Goal: Task Accomplishment & Management: Use online tool/utility

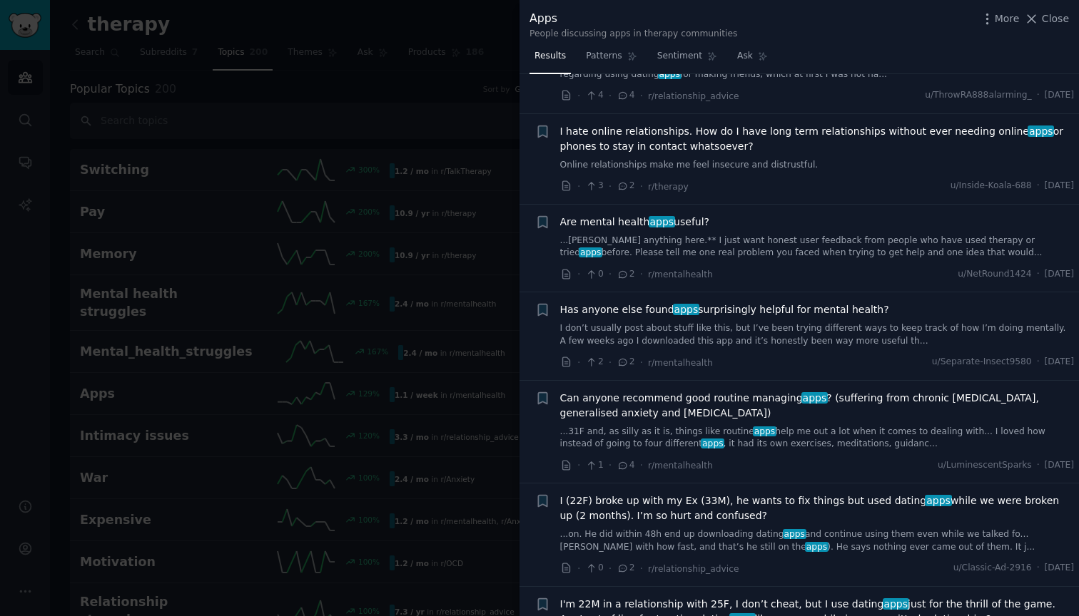
scroll to position [969, 0]
click at [756, 324] on link "I don’t usually post about stuff like this, but I’ve been trying different ways…" at bounding box center [817, 332] width 514 height 25
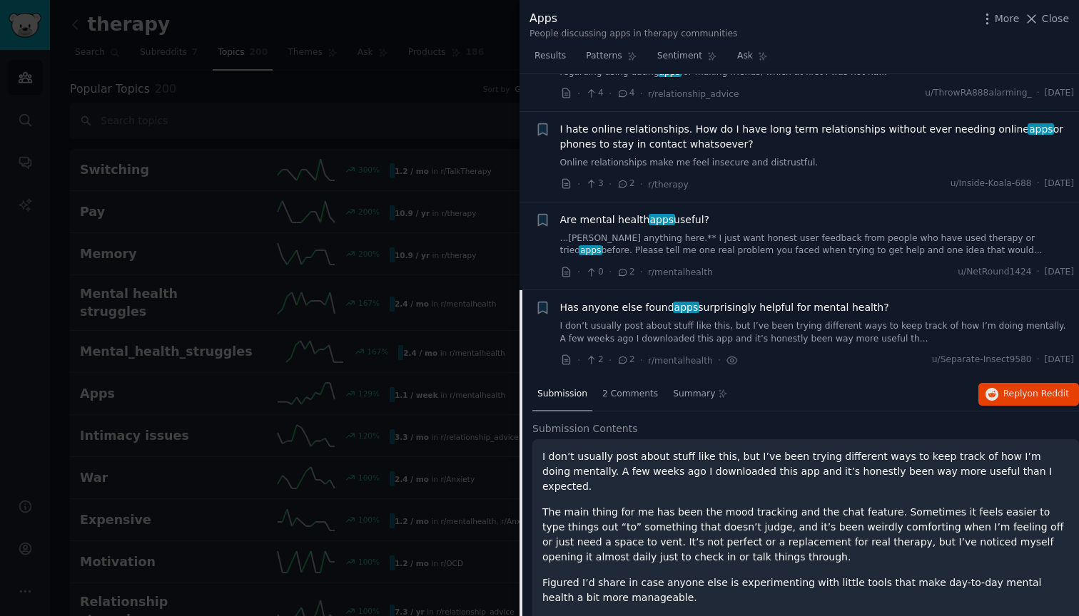
click at [756, 324] on div "+ Has anyone else found apps surprisingly helpful for mental health? I don’t us…" at bounding box center [798, 466] width 559 height 352
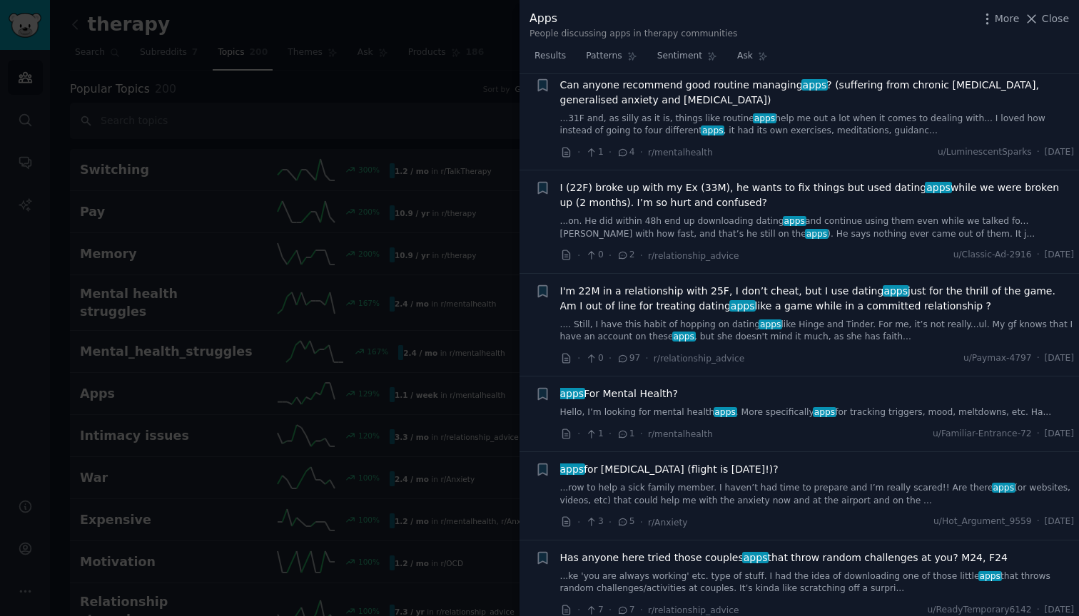
scroll to position [1544, 0]
click at [339, 327] on div at bounding box center [539, 308] width 1079 height 616
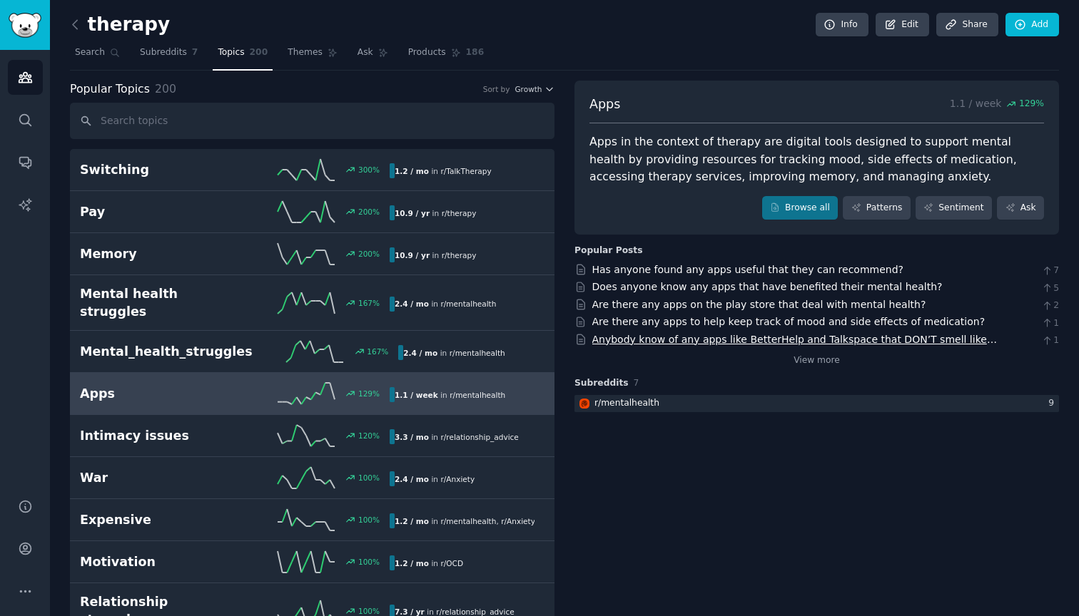
click at [773, 339] on link "Anybody know of any apps like BetterHelp and Talkspace that DON’T smell like ex…" at bounding box center [794, 347] width 404 height 26
click at [824, 355] on link "View more" at bounding box center [816, 361] width 46 height 13
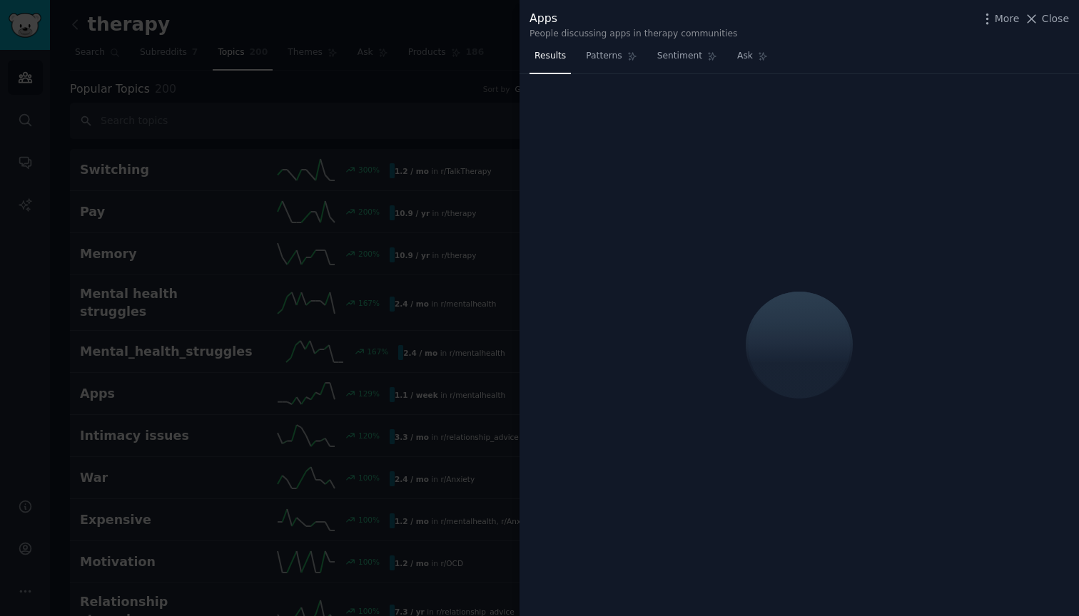
click at [459, 308] on div at bounding box center [539, 308] width 1079 height 616
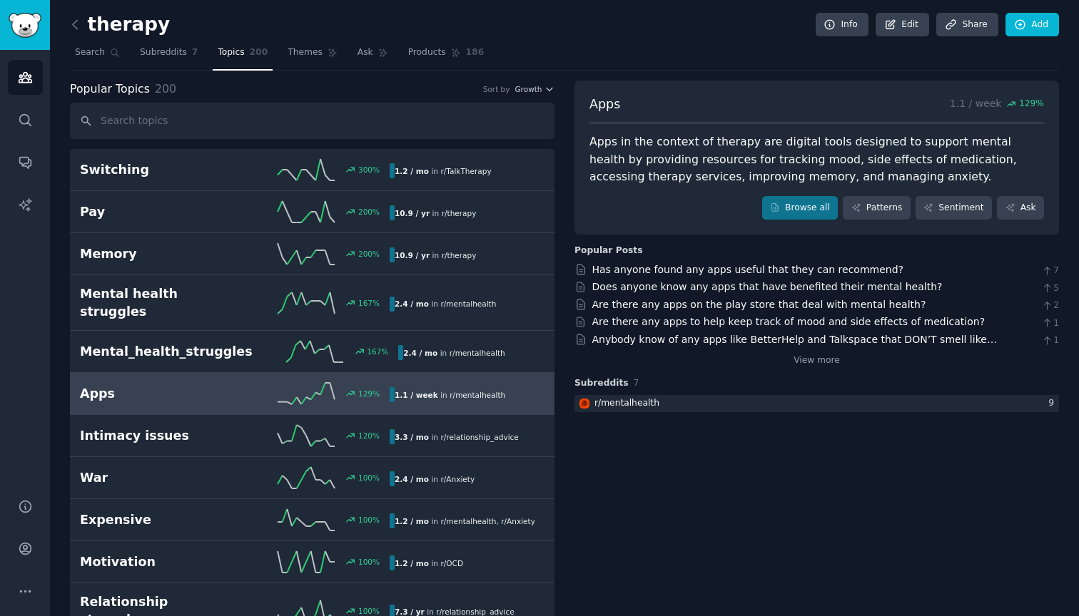
click at [76, 22] on icon at bounding box center [75, 24] width 15 height 15
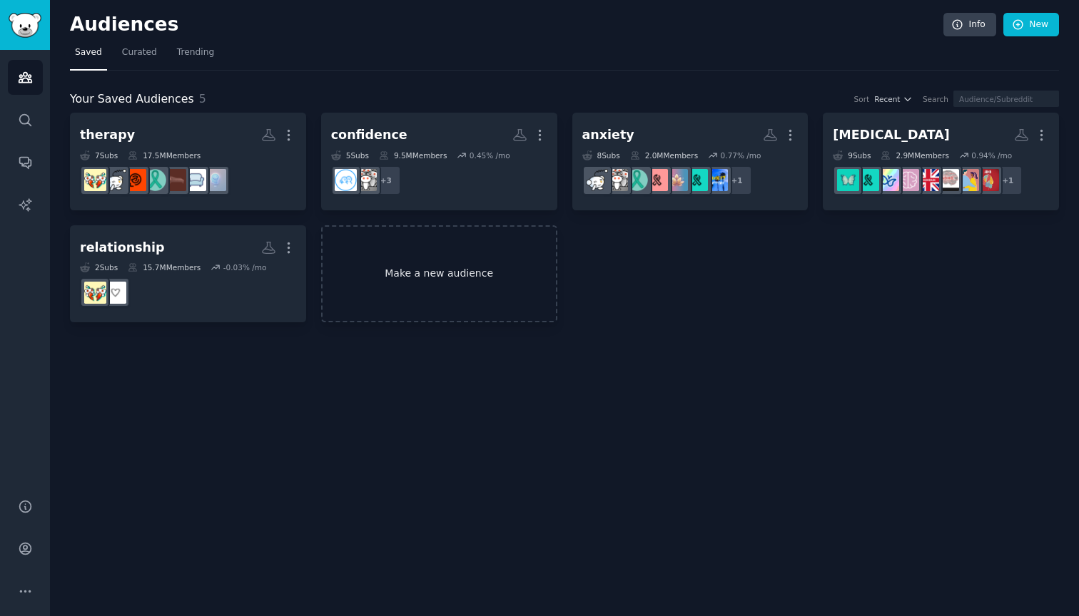
click at [427, 268] on link "Make a new audience" at bounding box center [439, 274] width 236 height 98
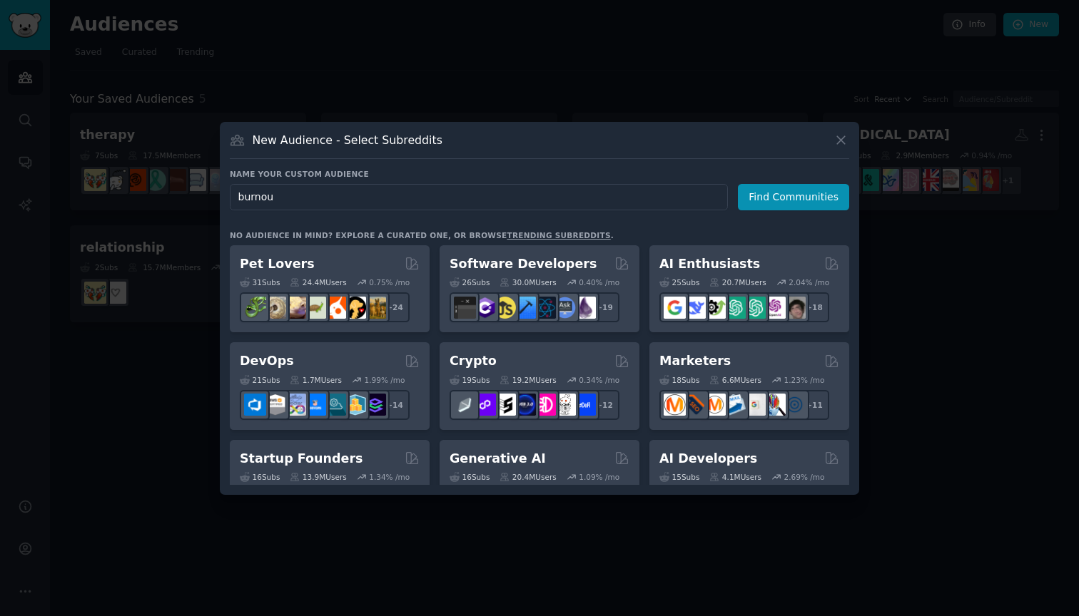
type input "burnout"
click at [795, 197] on button "Find Communities" at bounding box center [793, 197] width 111 height 26
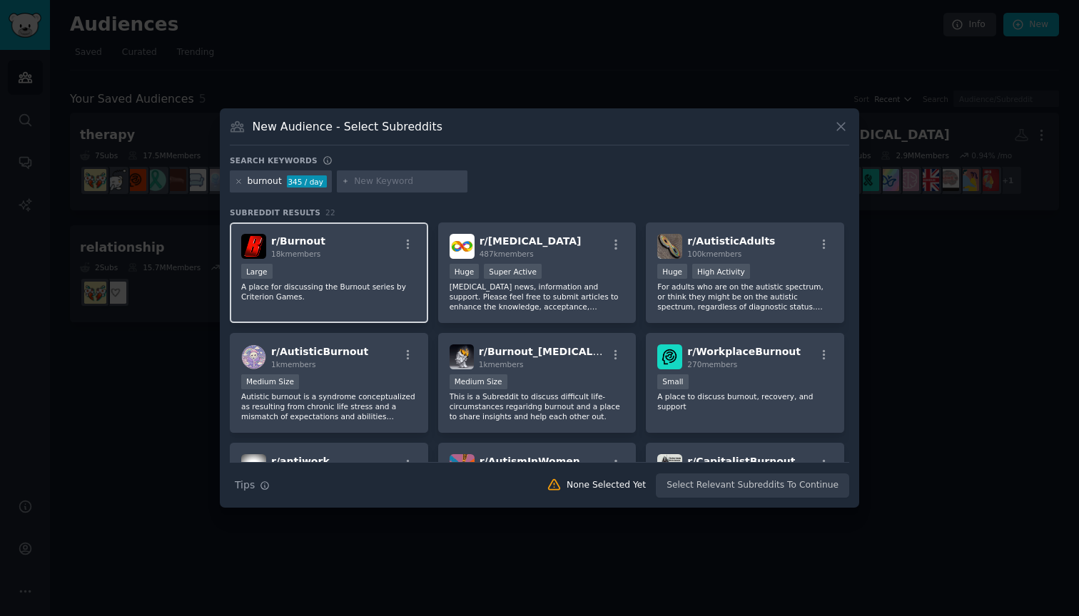
click at [367, 259] on div "r/ Burnout 18k members" at bounding box center [328, 246] width 175 height 25
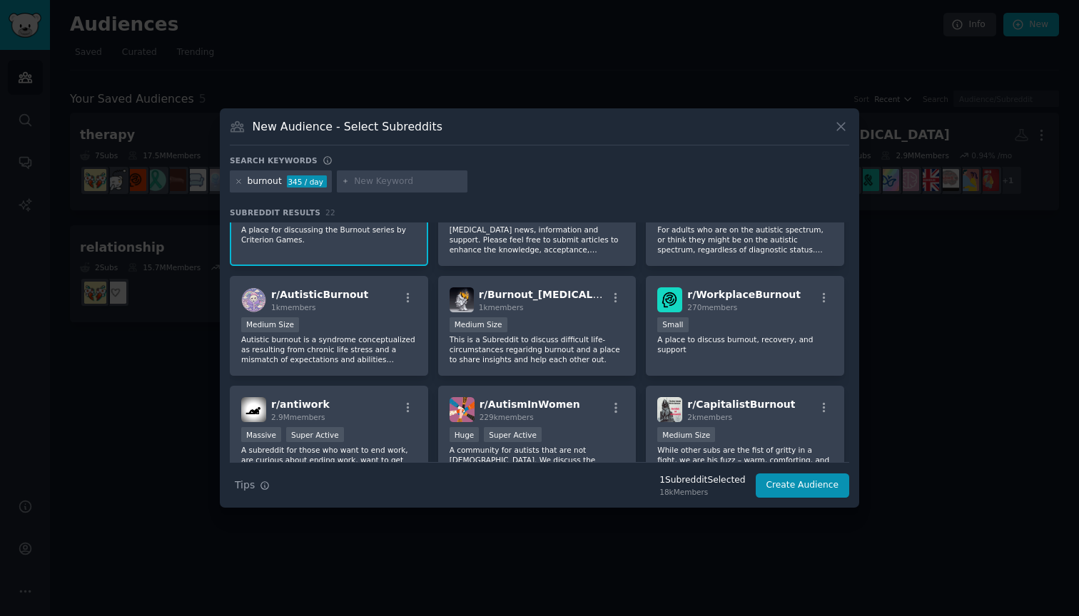
scroll to position [87, 0]
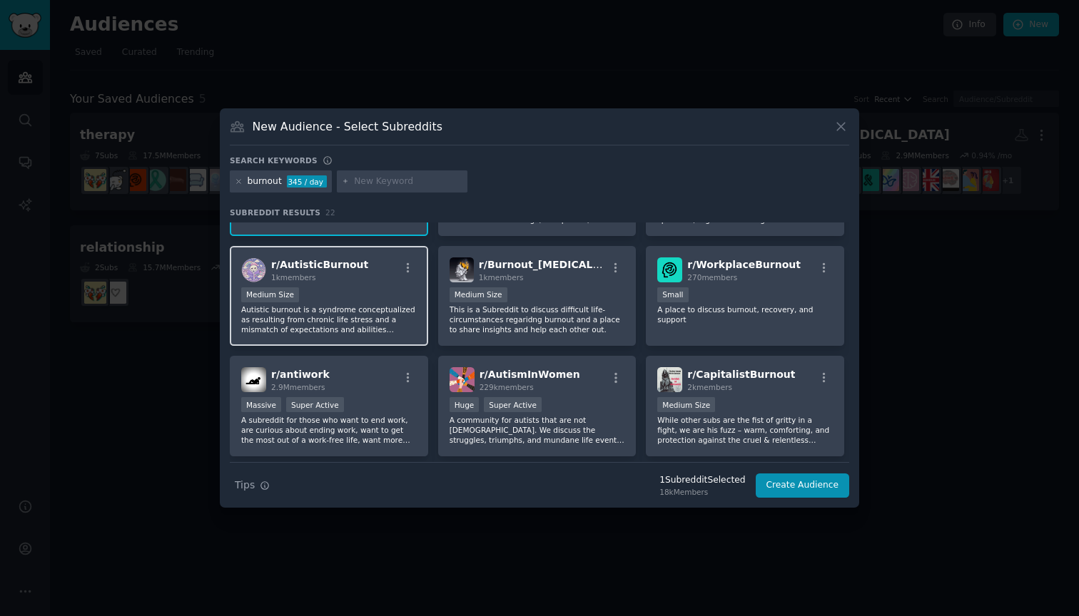
click at [371, 305] on p "Autistic burnout is a syndrome conceptualized as resulting from chronic life st…" at bounding box center [328, 320] width 175 height 30
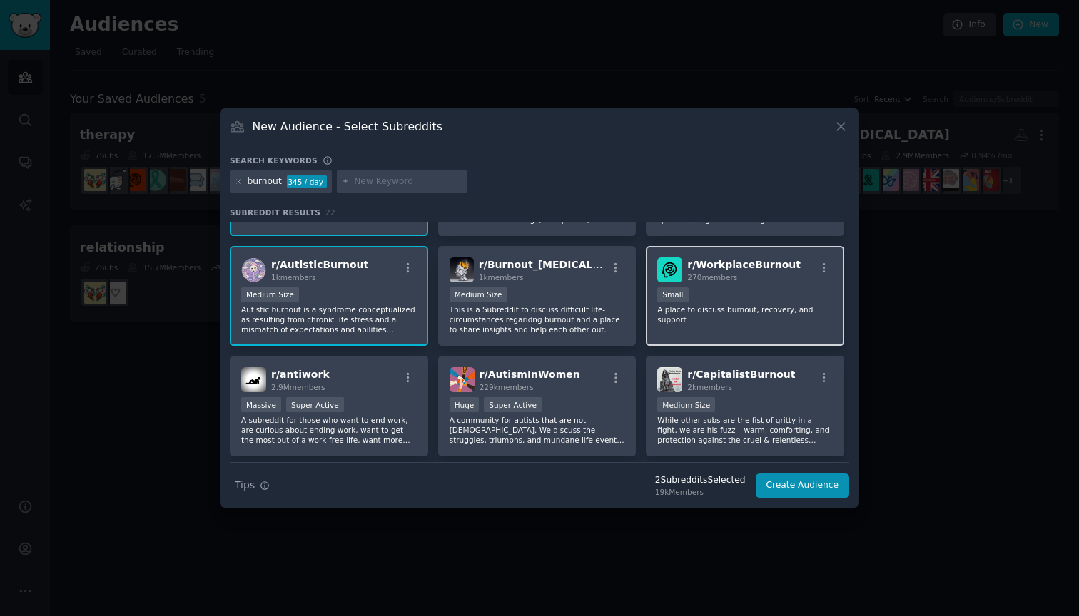
click at [743, 289] on div "100 - 1000 members Small" at bounding box center [744, 296] width 175 height 18
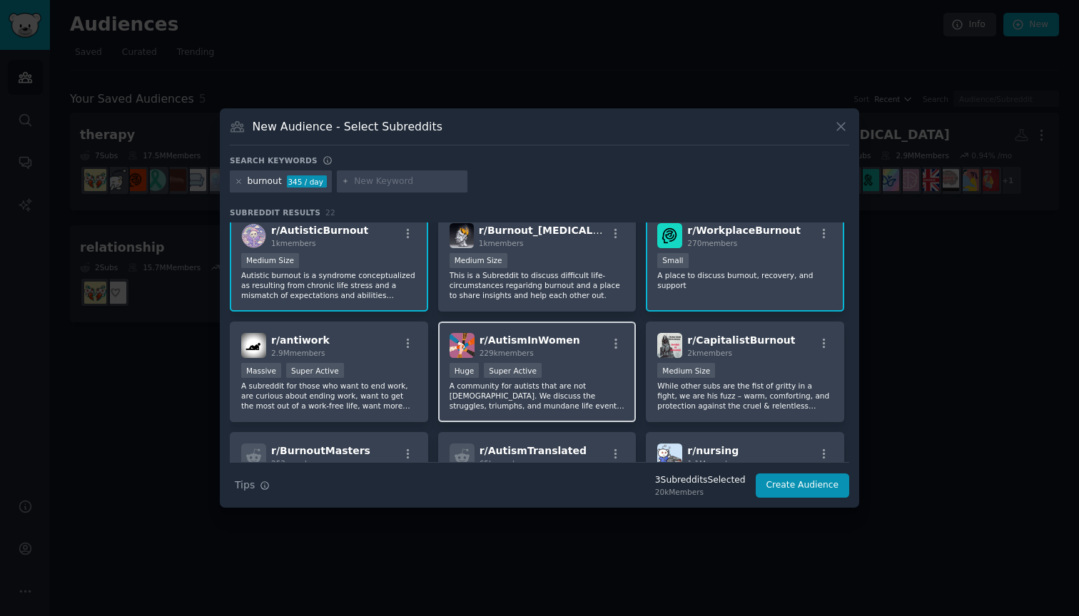
scroll to position [143, 0]
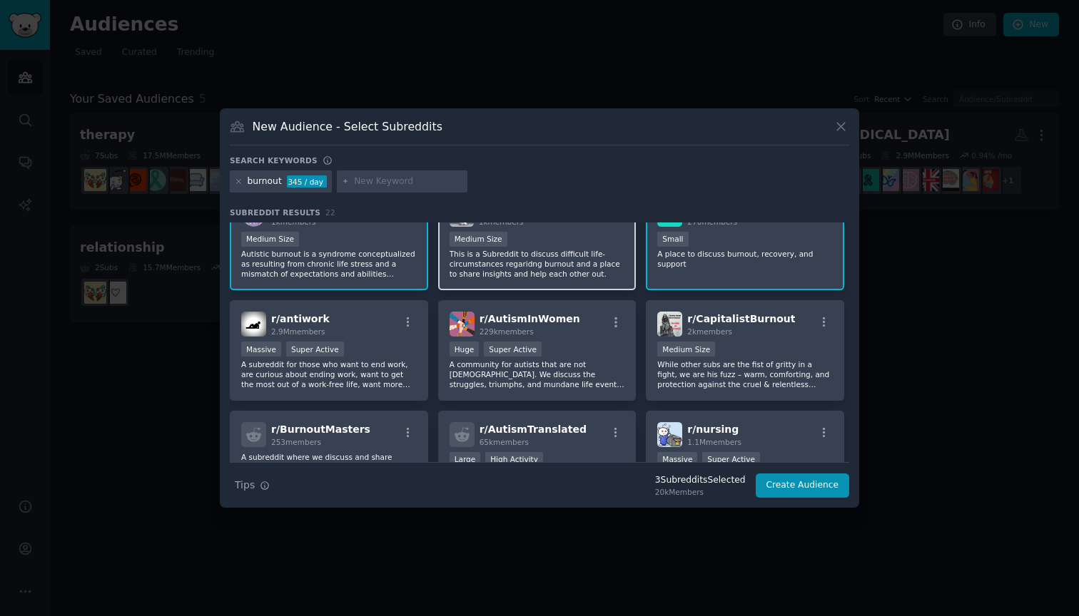
click at [553, 255] on p "This is a Subreddit to discuss difficult life-circumstances regaridng burnout a…" at bounding box center [536, 264] width 175 height 30
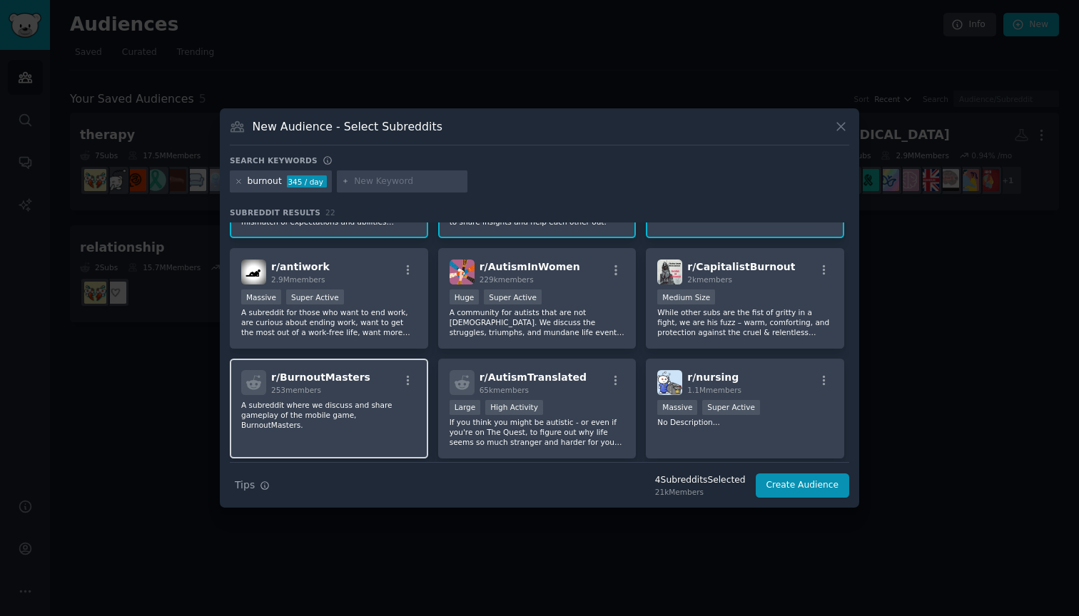
scroll to position [224, 0]
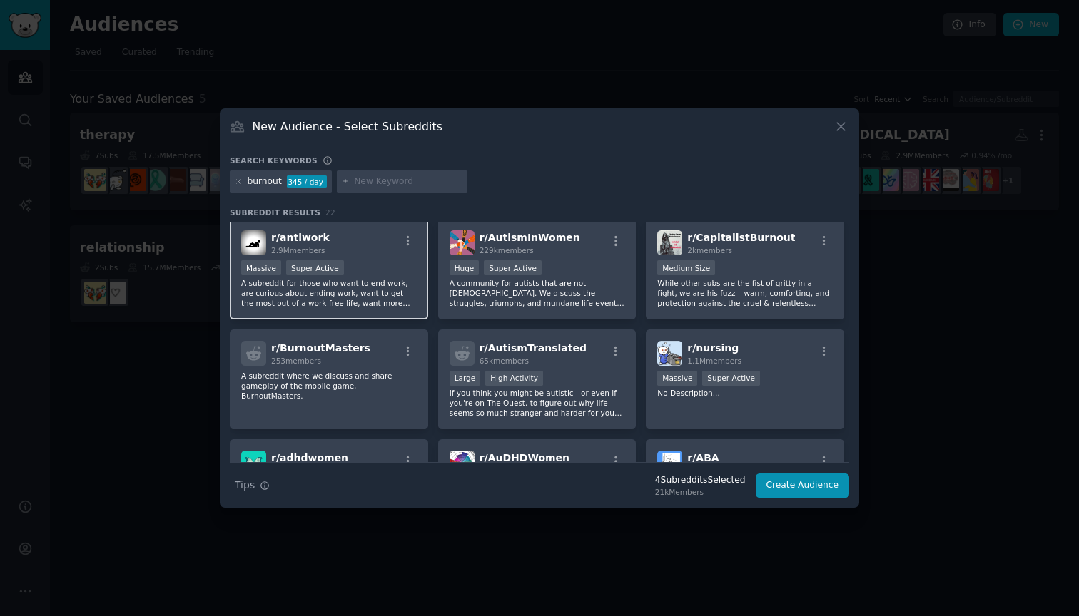
click at [362, 275] on div "Massive Super Active" at bounding box center [328, 269] width 175 height 18
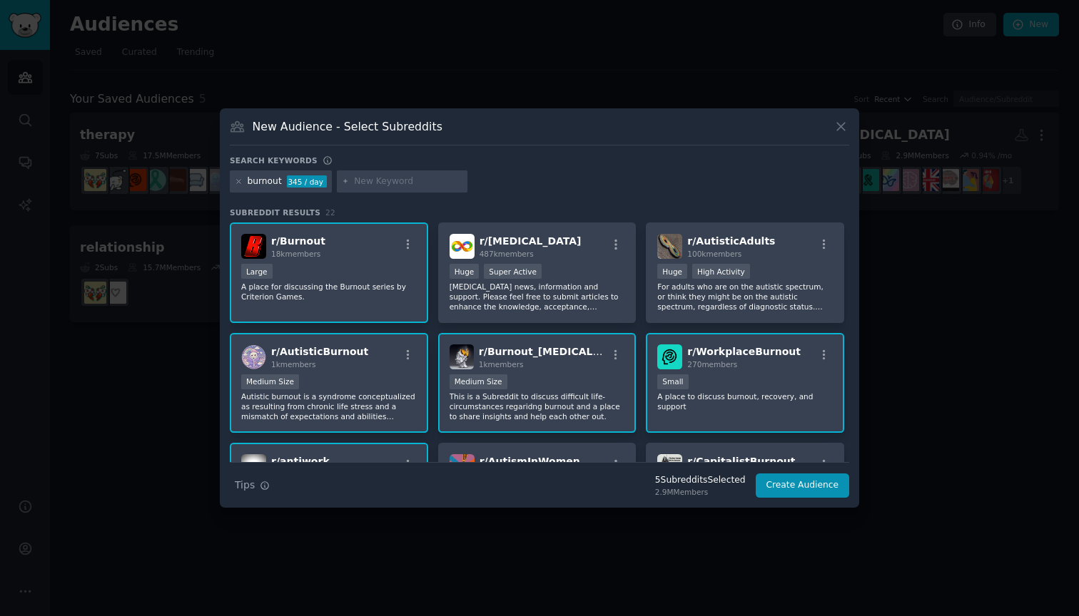
scroll to position [0, 0]
click at [809, 487] on button "Create Audience" at bounding box center [802, 486] width 94 height 24
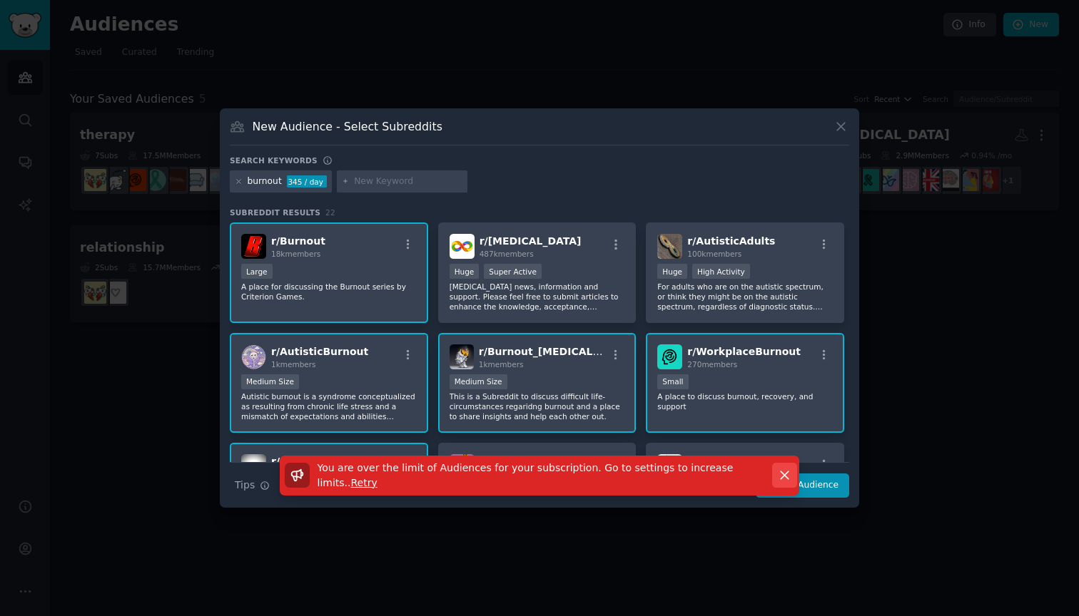
click at [790, 472] on icon "button" at bounding box center [784, 475] width 15 height 15
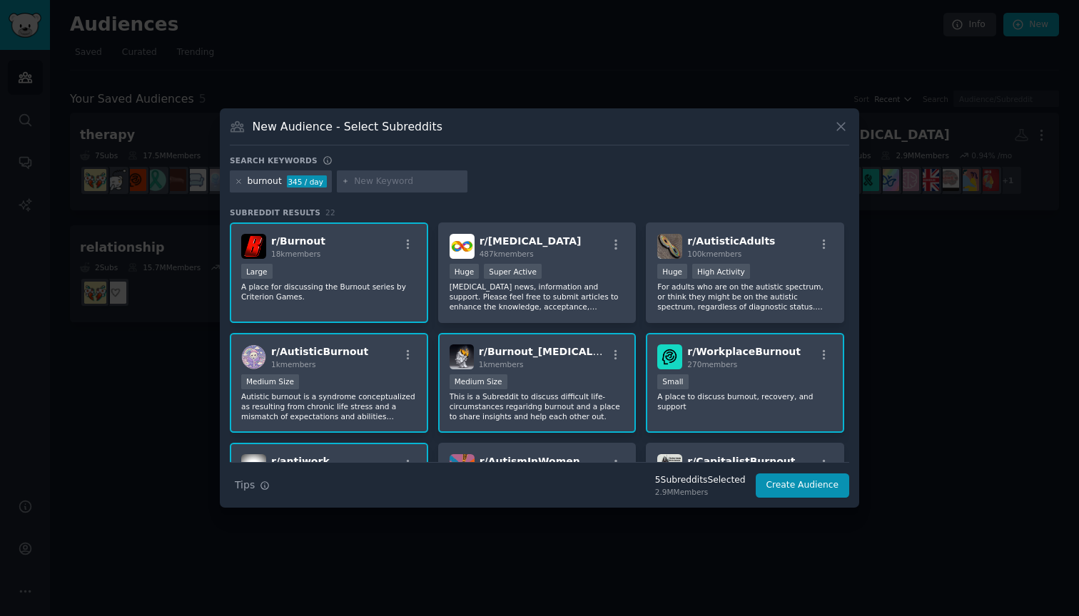
click at [840, 120] on icon at bounding box center [840, 126] width 15 height 15
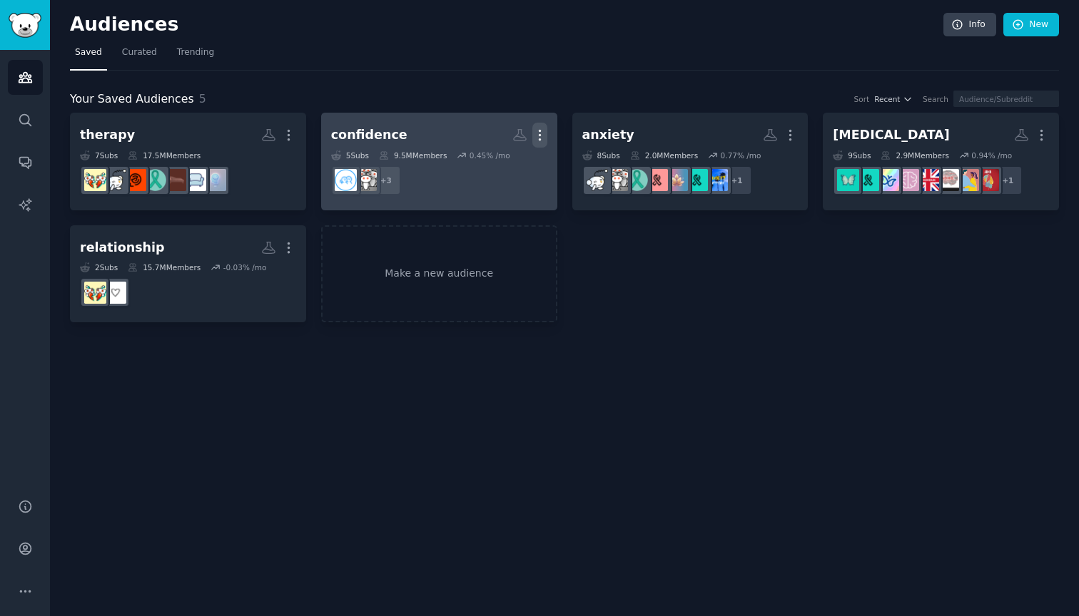
click at [543, 131] on icon "button" at bounding box center [539, 135] width 15 height 15
click at [508, 169] on p "Delete" at bounding box center [500, 165] width 33 height 15
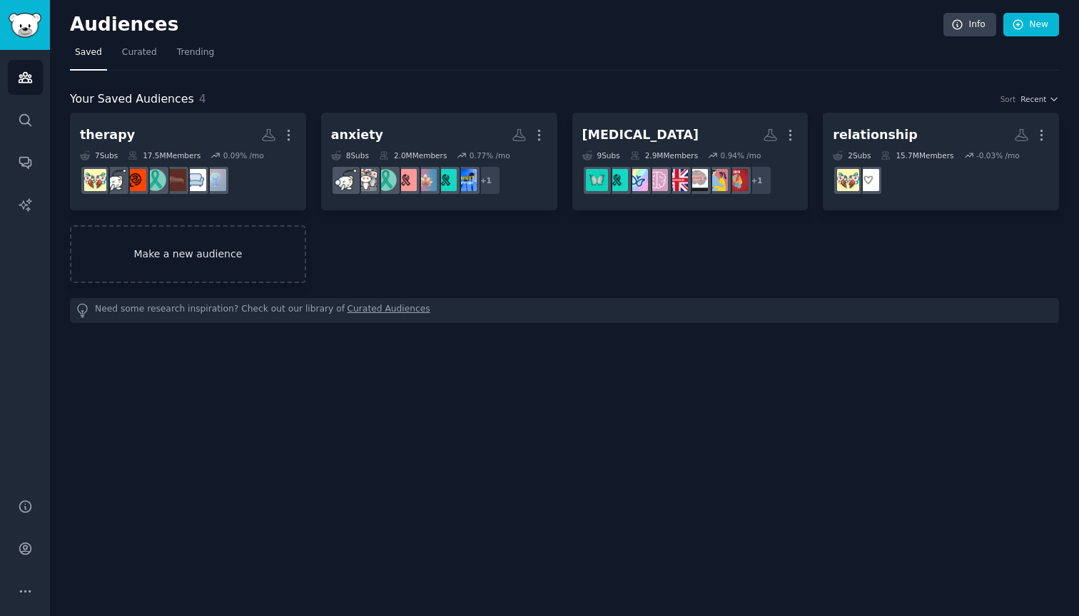
click at [244, 234] on link "Make a new audience" at bounding box center [188, 254] width 236 height 58
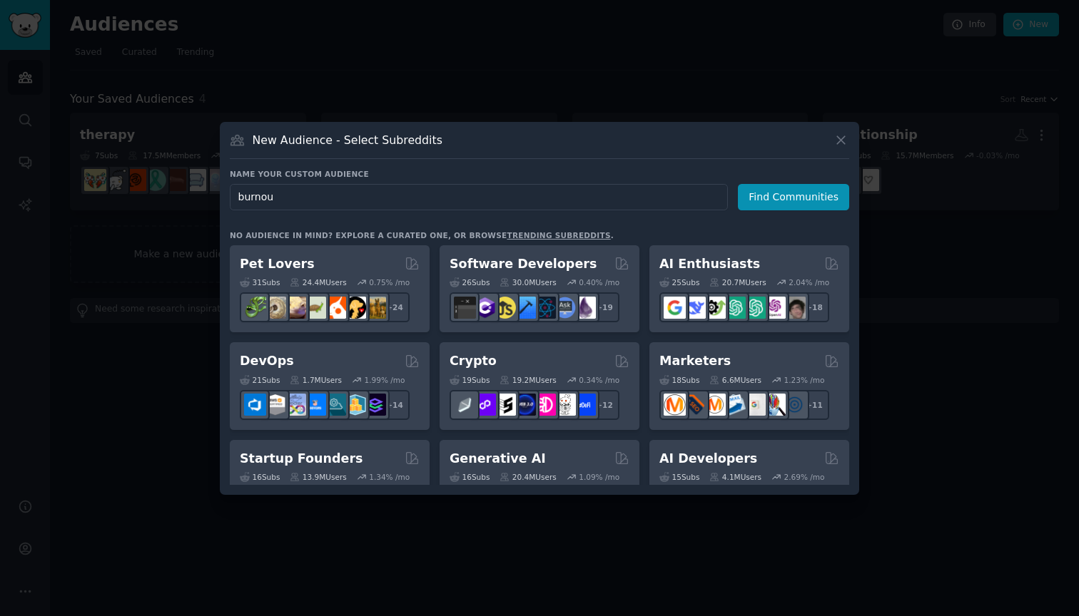
type input "burnout"
click at [795, 197] on button "Find Communities" at bounding box center [793, 197] width 111 height 26
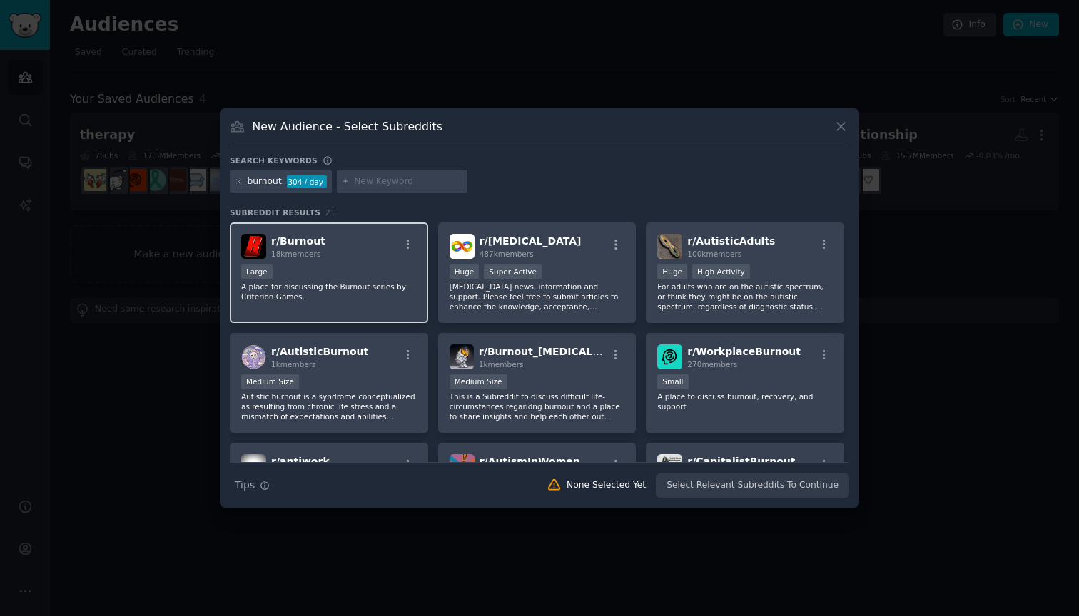
click at [365, 254] on div "r/ Burnout 18k members" at bounding box center [328, 246] width 175 height 25
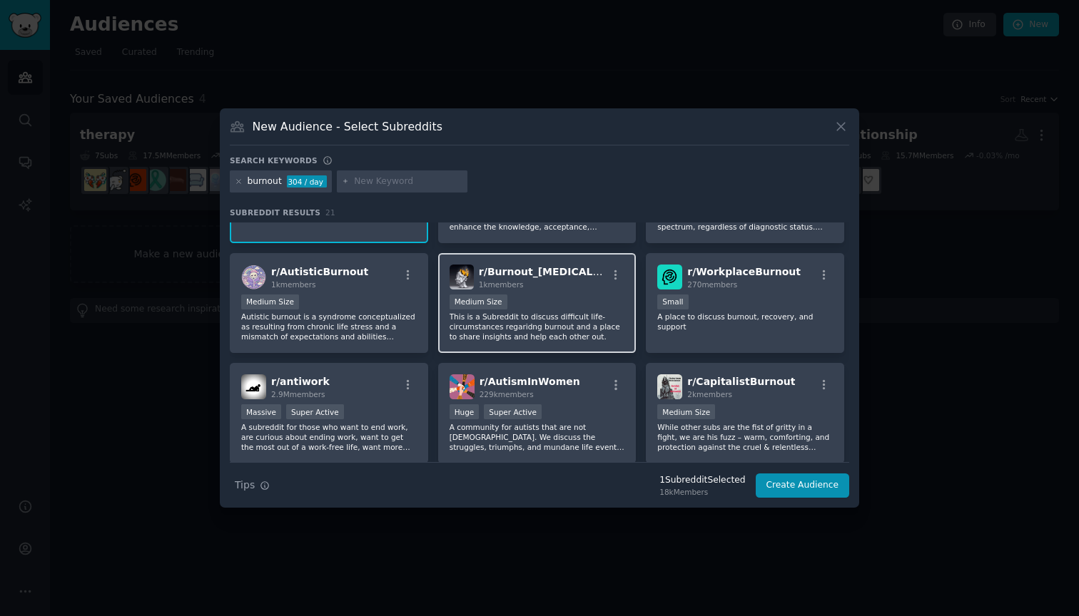
scroll to position [81, 0]
click at [546, 292] on div "r/ Burnout_[MEDICAL_DATA] 1k members Medium Size This is a Subreddit to discuss…" at bounding box center [537, 302] width 198 height 101
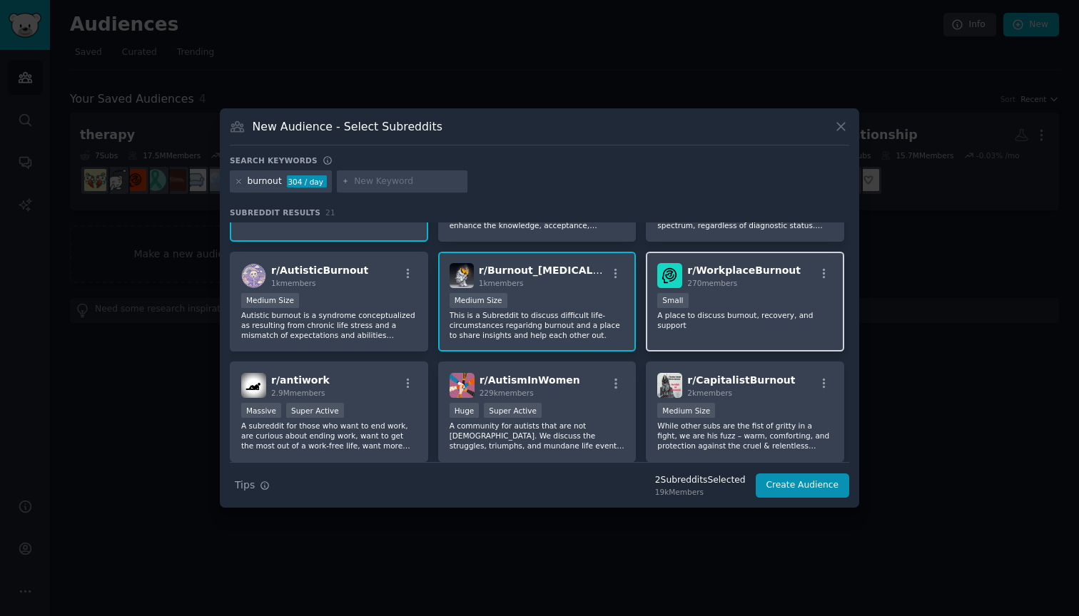
click at [761, 316] on p "A place to discuss burnout, recovery, and support" at bounding box center [744, 320] width 175 height 20
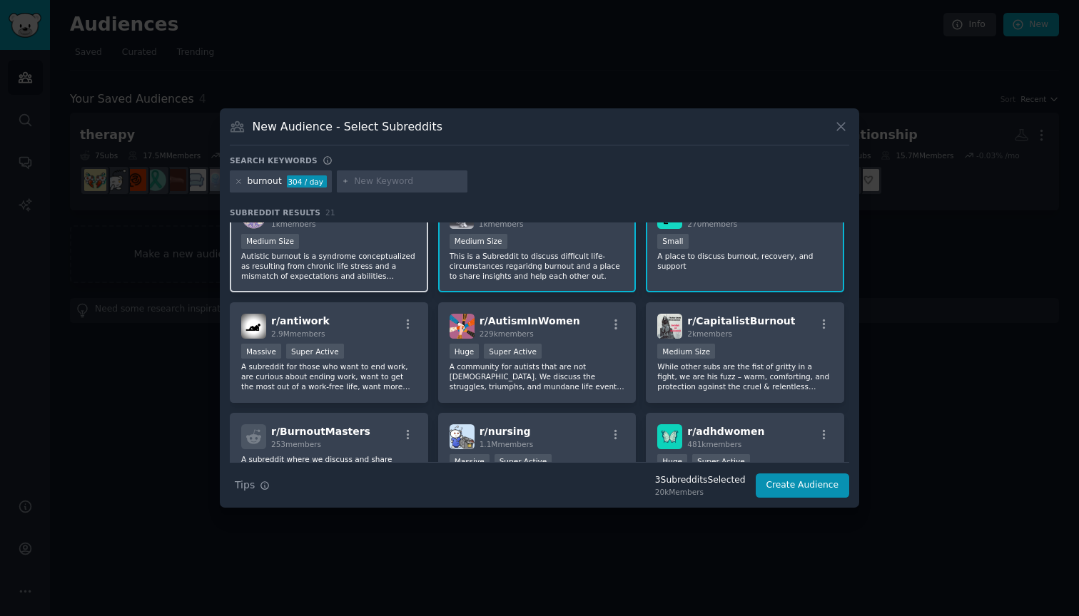
scroll to position [158, 0]
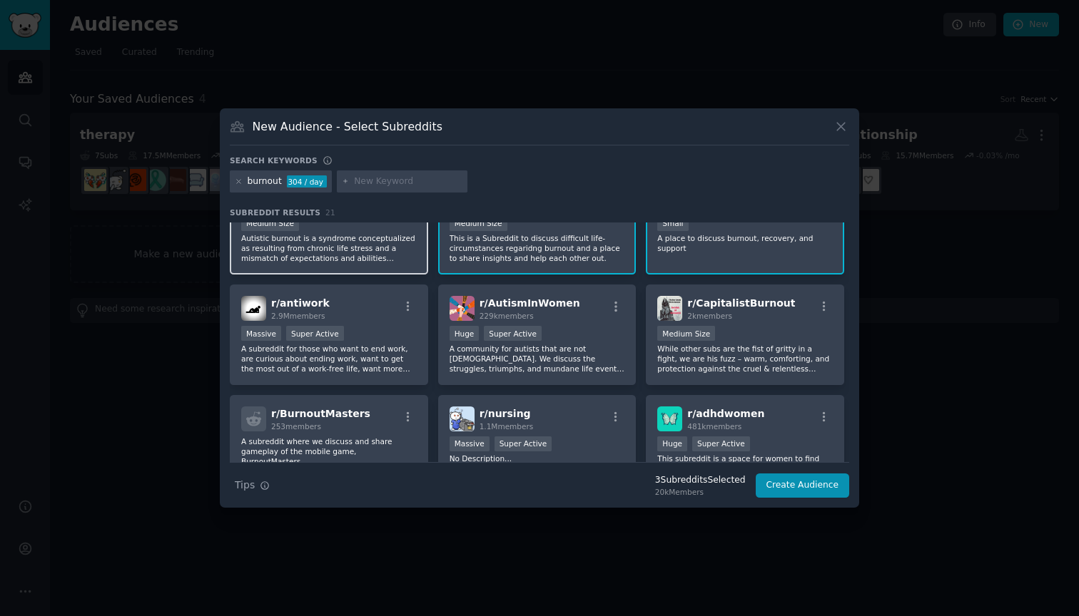
click at [349, 240] on p "Autistic burnout is a syndrome conceptualized as resulting from chronic life st…" at bounding box center [328, 248] width 175 height 30
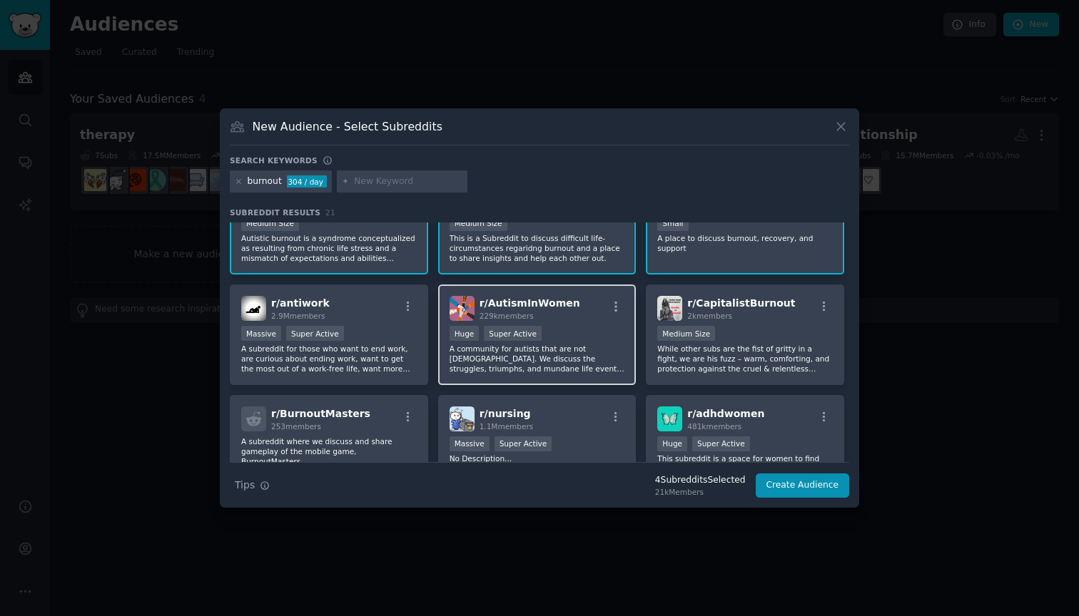
scroll to position [222, 0]
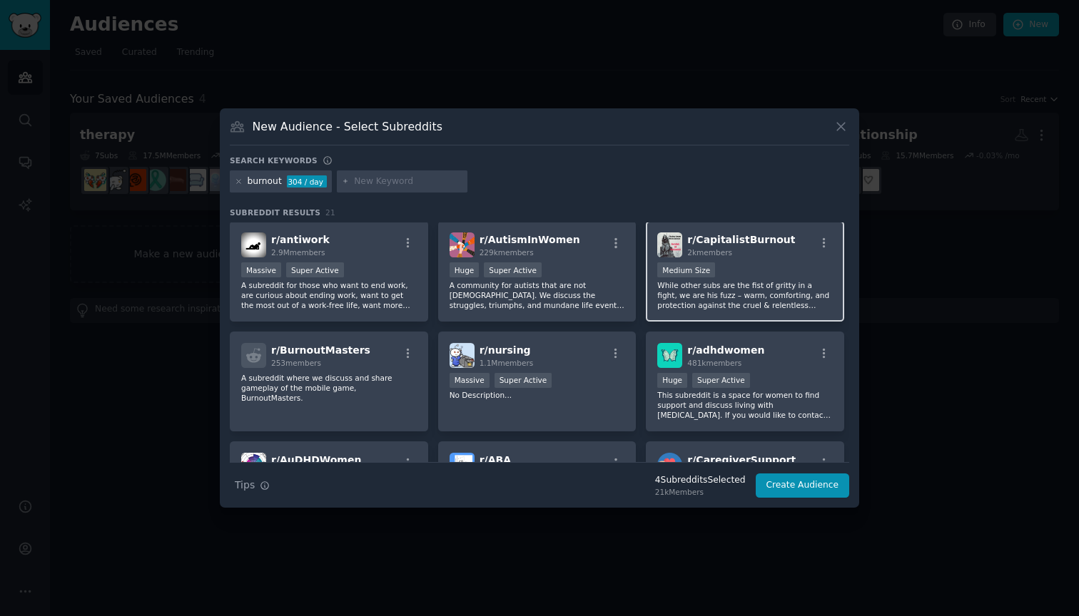
click at [741, 295] on p "While other subs are the fist of gritty in a fight, we are his fuzz – warm, com…" at bounding box center [744, 295] width 175 height 30
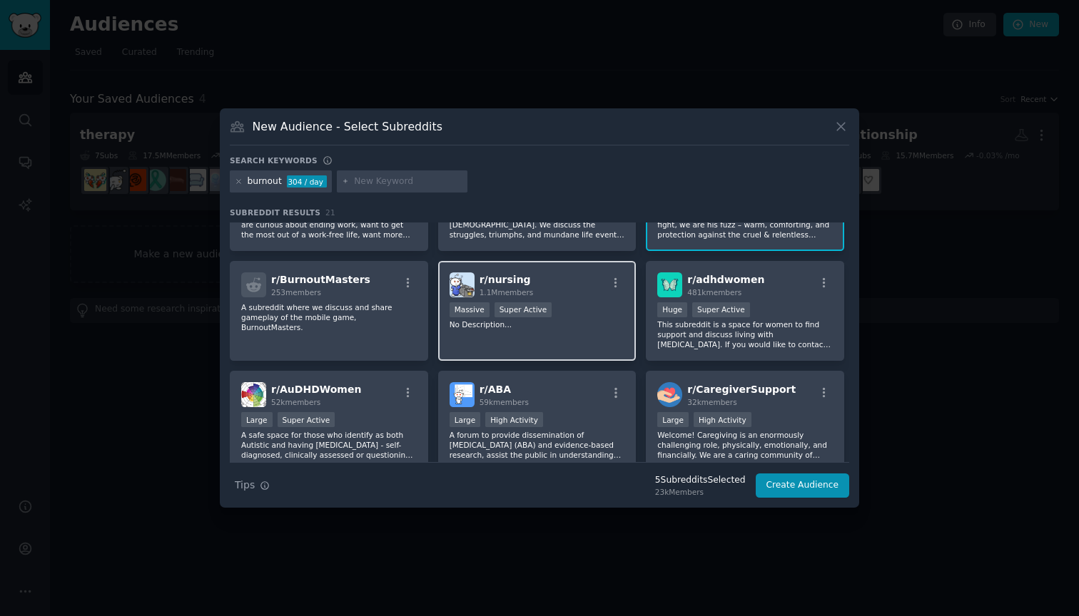
scroll to position [160, 0]
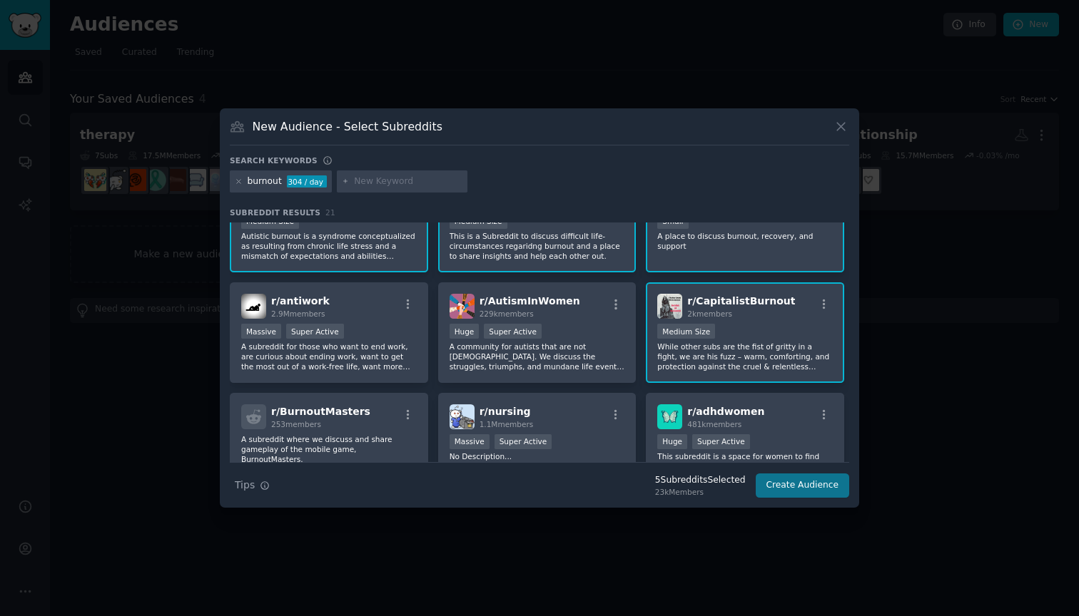
click at [837, 476] on button "Create Audience" at bounding box center [802, 486] width 94 height 24
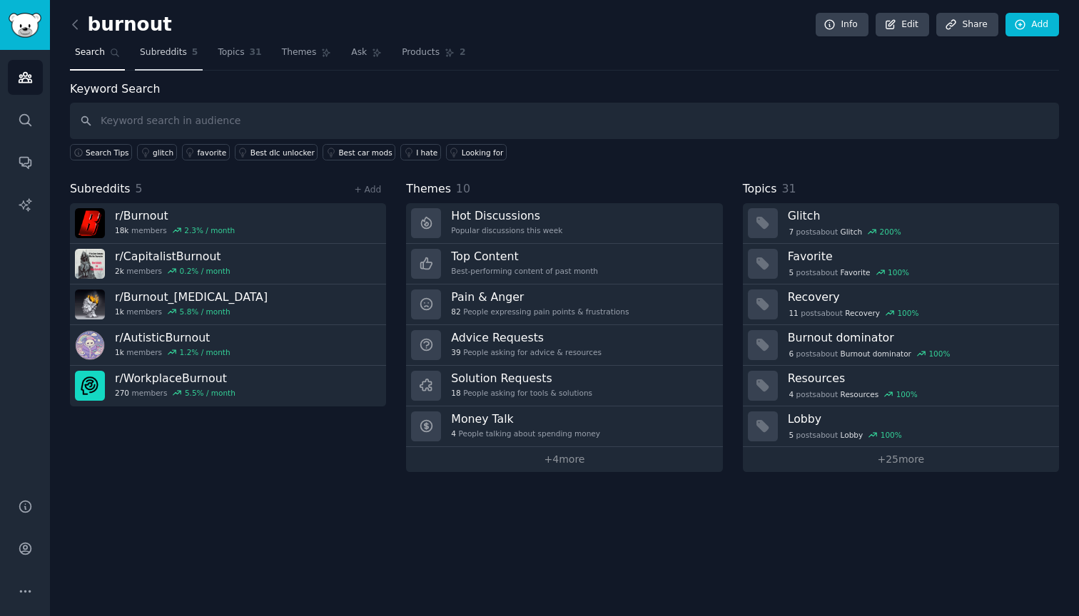
click at [186, 52] on link "Subreddits 5" at bounding box center [169, 55] width 68 height 29
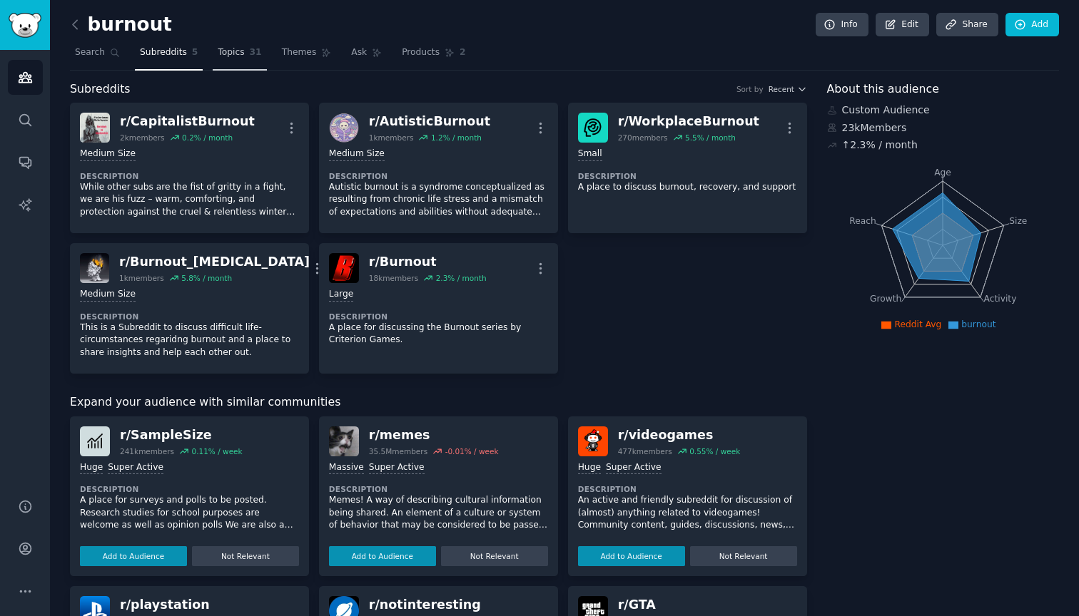
click at [251, 53] on span "31" at bounding box center [256, 52] width 12 height 13
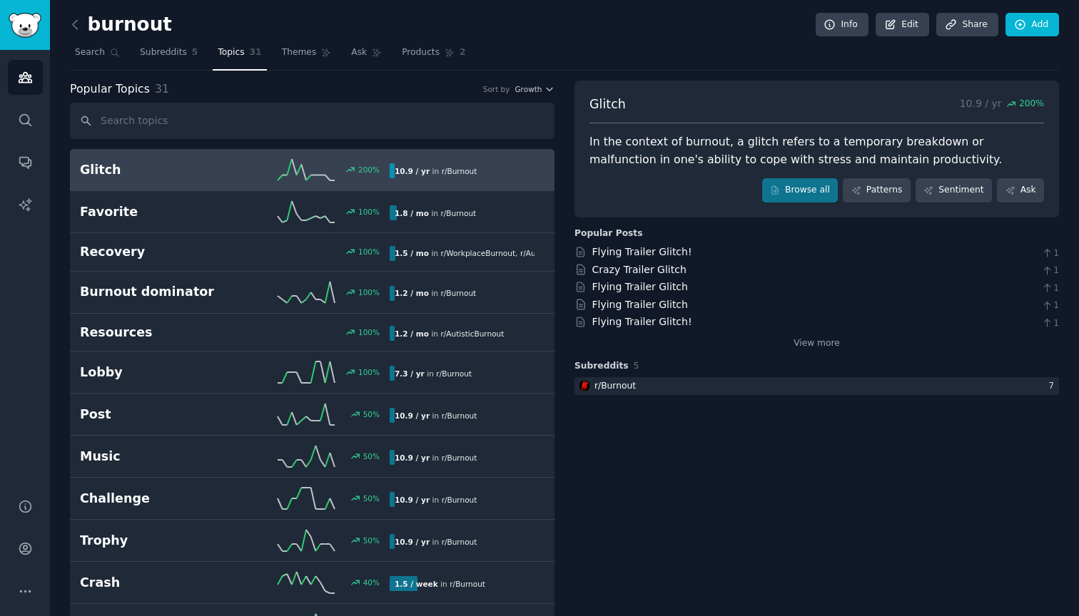
click at [245, 185] on link "Glitch 200 % 10.9 / yr in r/ Burnout" at bounding box center [312, 170] width 484 height 42
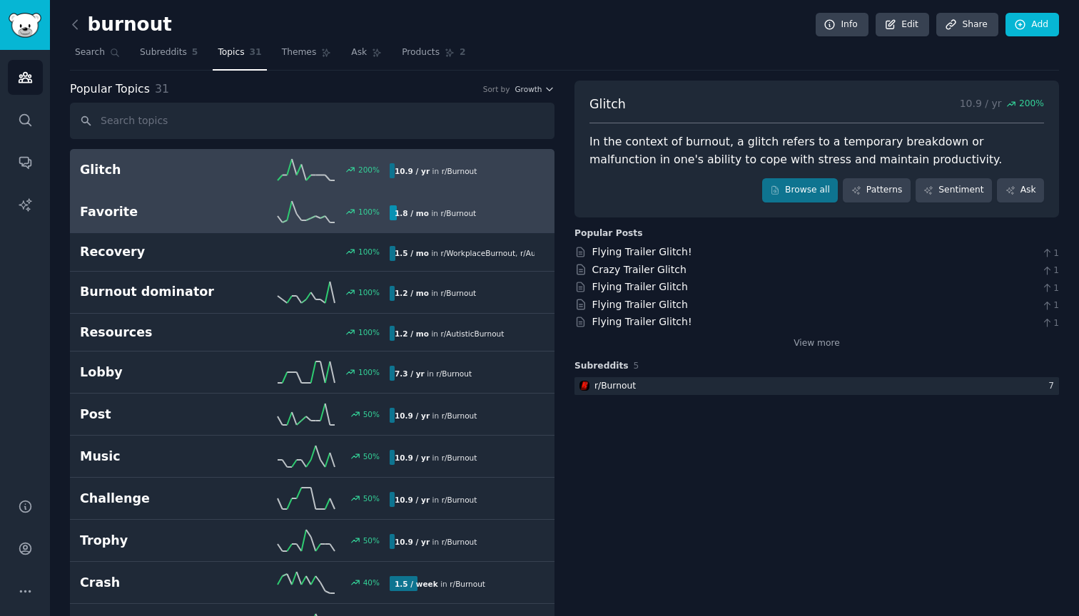
click at [239, 223] on link "Favorite 100 % 1.8 / mo in r/ Burnout" at bounding box center [312, 212] width 484 height 42
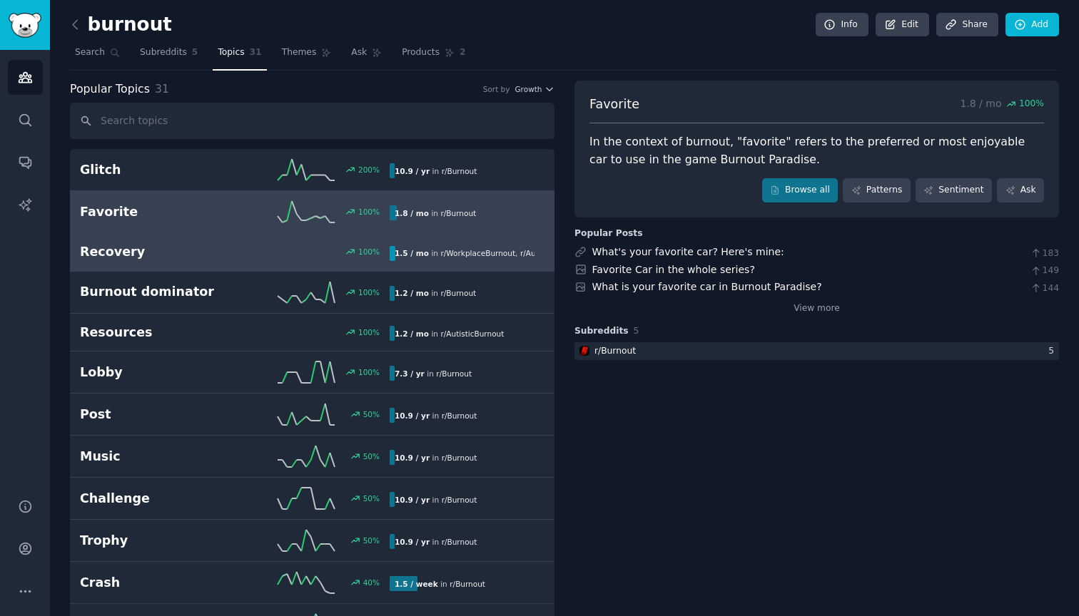
click at [238, 248] on div "100 %" at bounding box center [312, 252] width 155 height 10
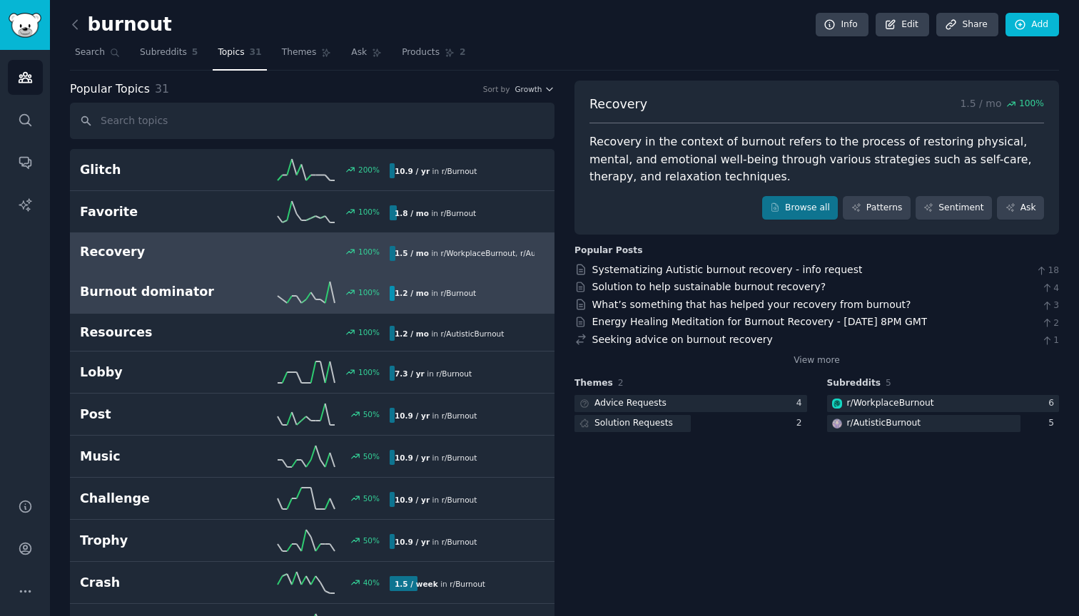
click at [217, 294] on h2 "Burnout dominator" at bounding box center [157, 292] width 155 height 18
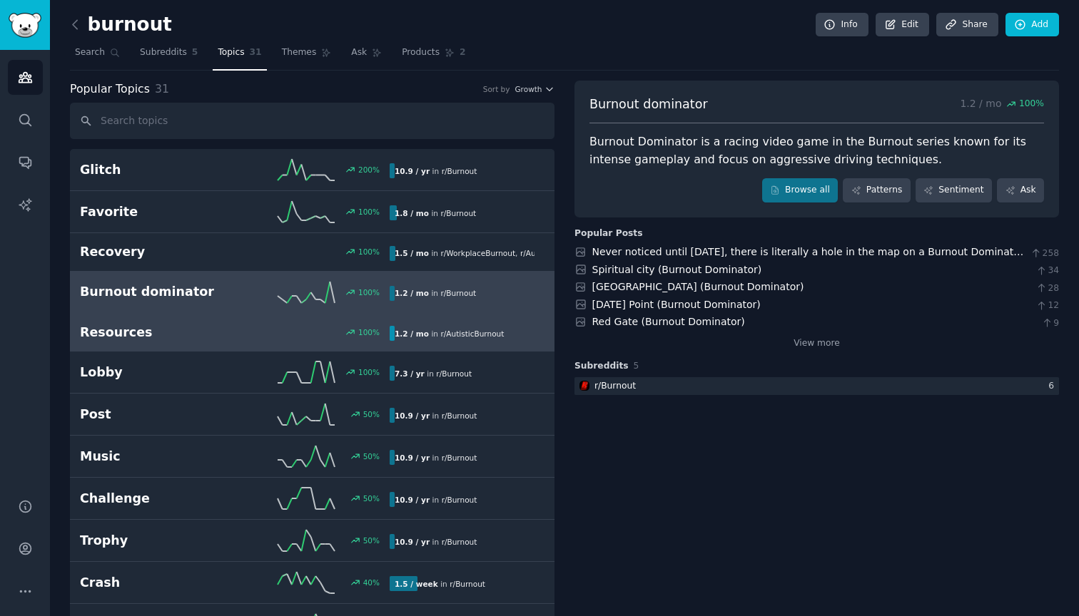
click at [227, 337] on h2 "Resources" at bounding box center [157, 333] width 155 height 18
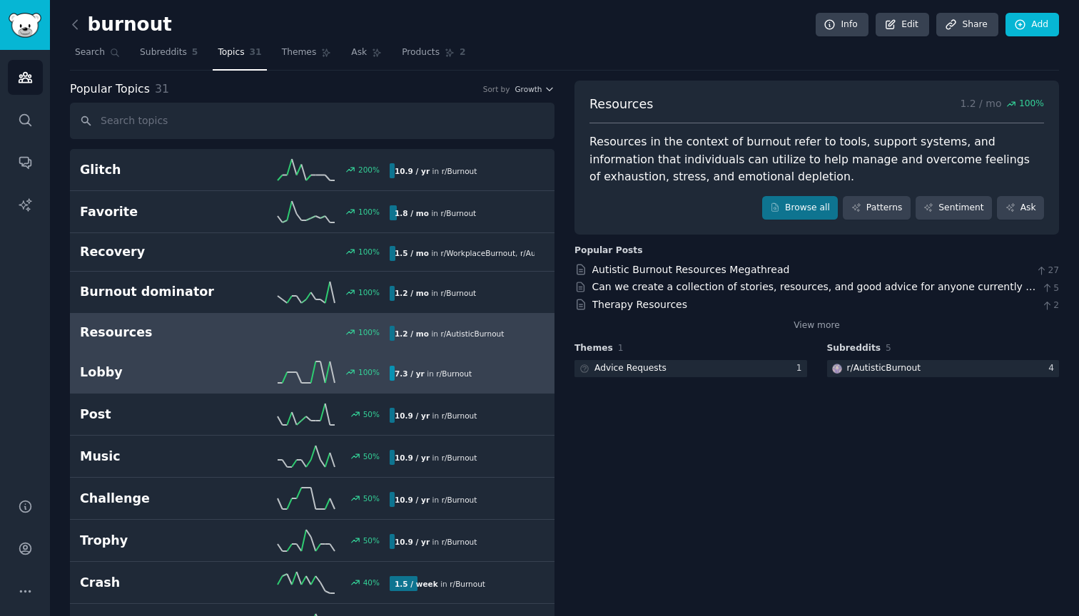
click at [223, 364] on h2 "Lobby" at bounding box center [157, 373] width 155 height 18
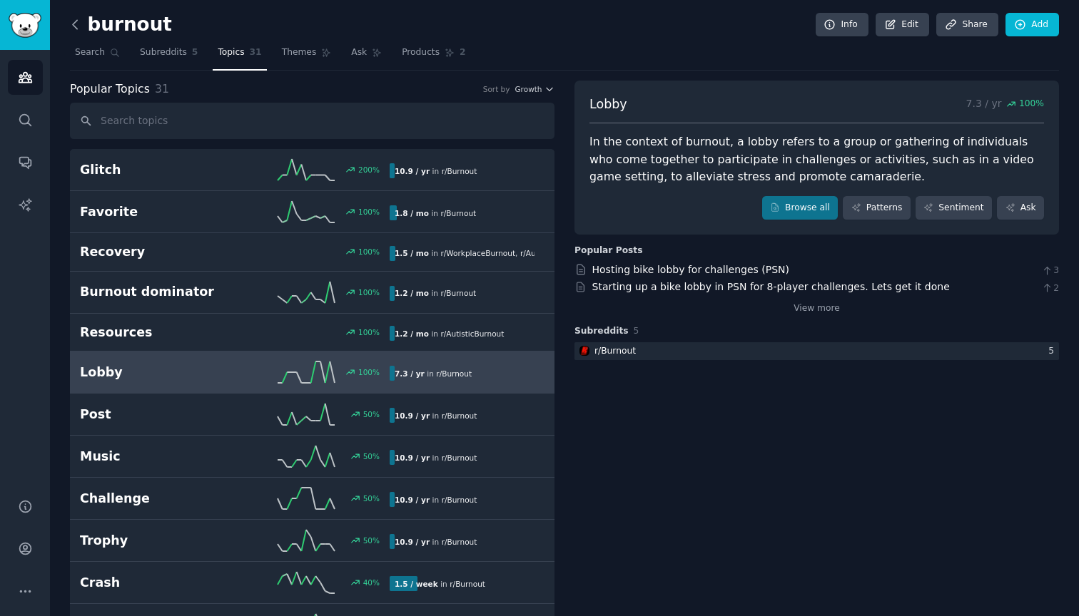
click at [80, 28] on icon at bounding box center [75, 24] width 15 height 15
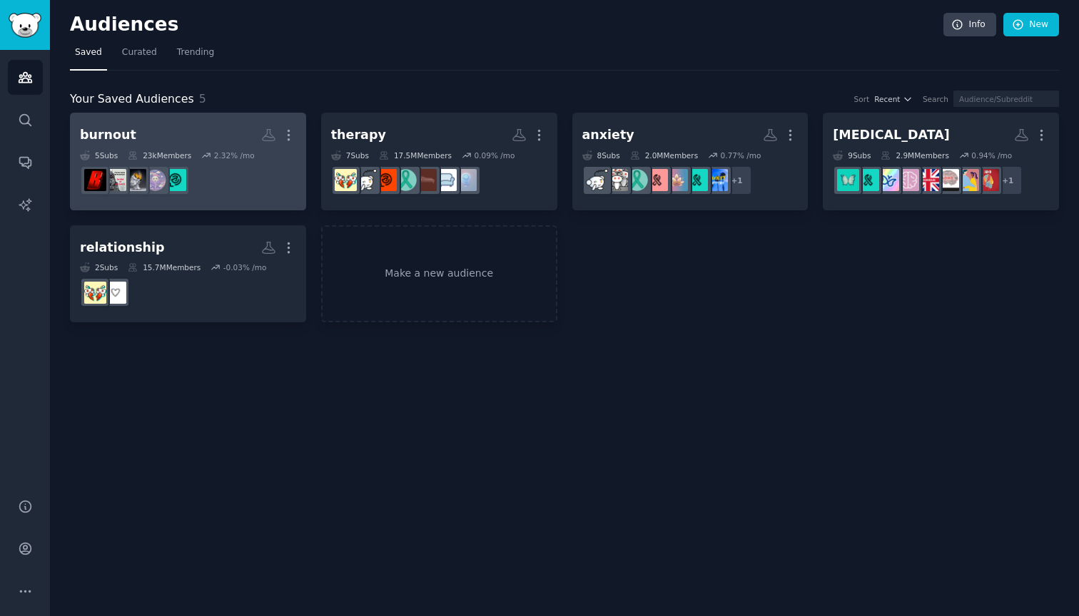
click at [224, 151] on div "2.32 % /mo" at bounding box center [234, 156] width 41 height 10
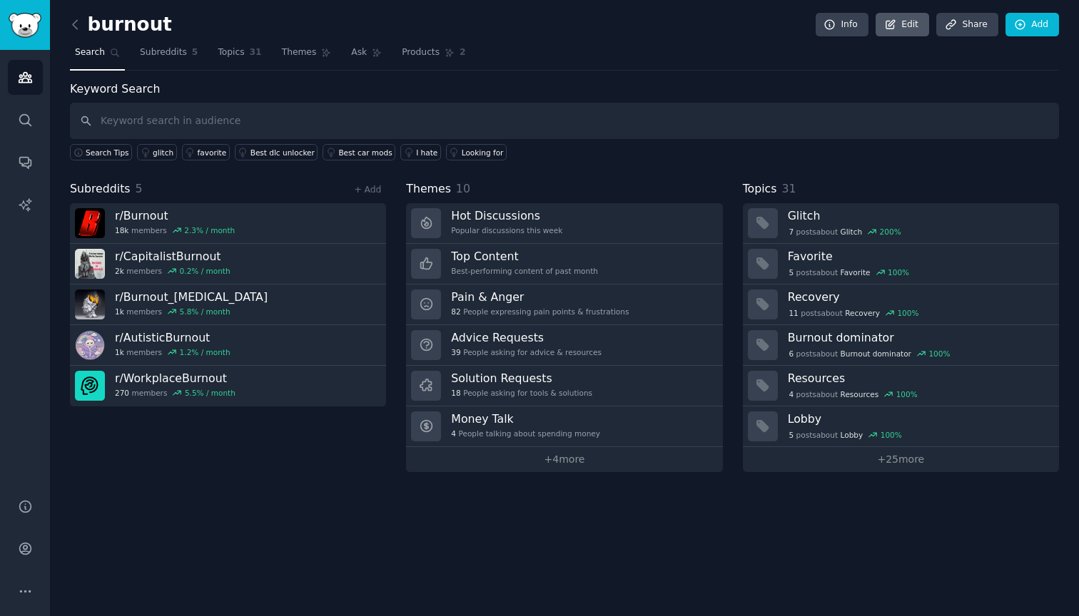
click at [907, 27] on link "Edit" at bounding box center [901, 25] width 53 height 24
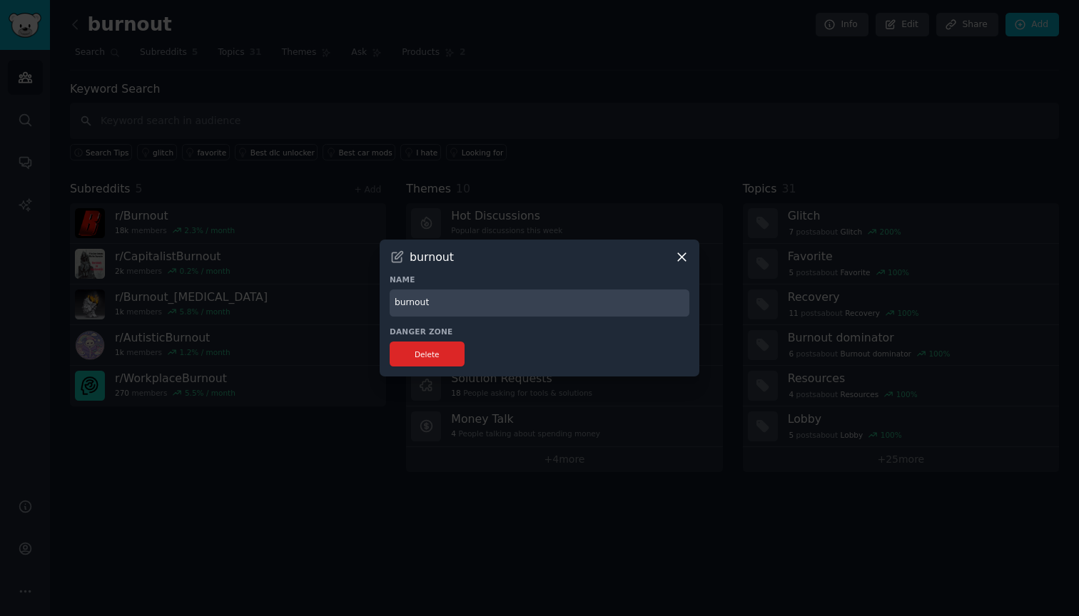
click at [451, 354] on button "Delete" at bounding box center [426, 354] width 75 height 25
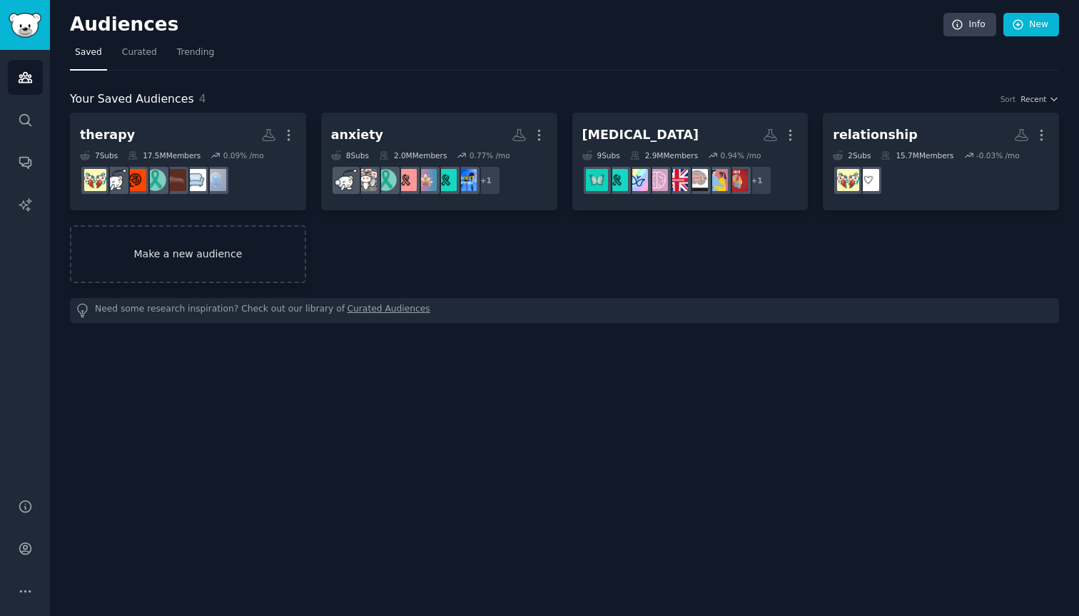
click at [222, 251] on link "Make a new audience" at bounding box center [188, 254] width 236 height 58
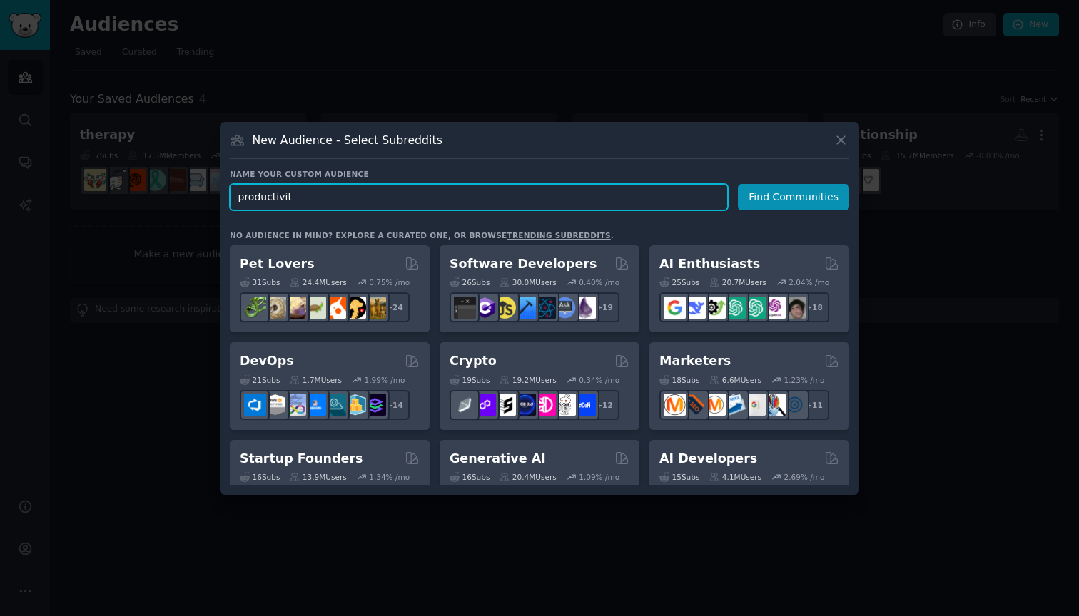
type input "productivity"
click at [795, 197] on button "Find Communities" at bounding box center [793, 197] width 111 height 26
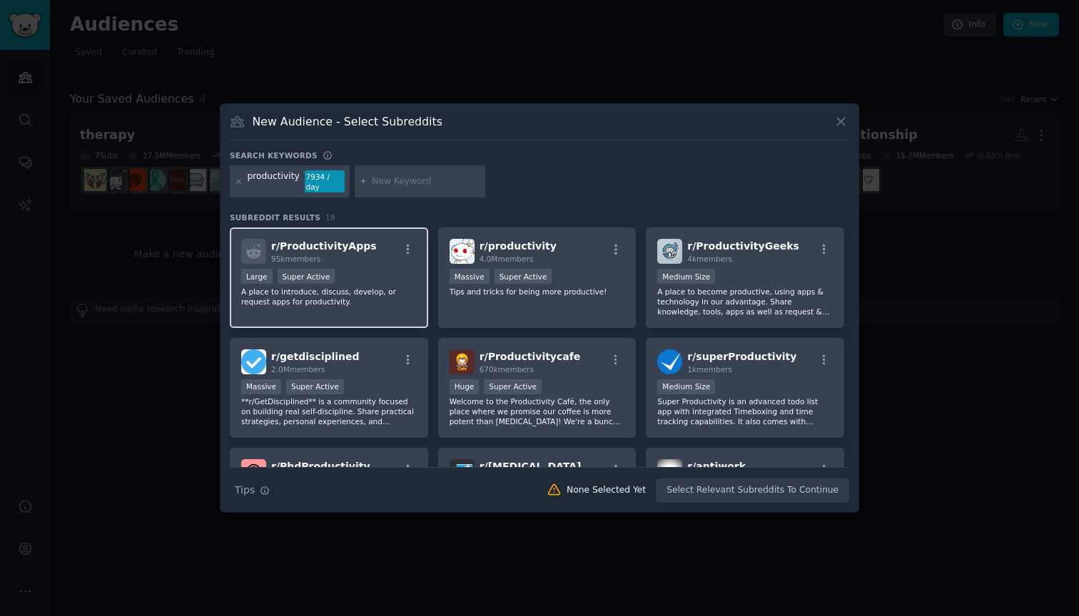
click at [395, 254] on div "r/ ProductivityApps 95k members" at bounding box center [328, 251] width 175 height 25
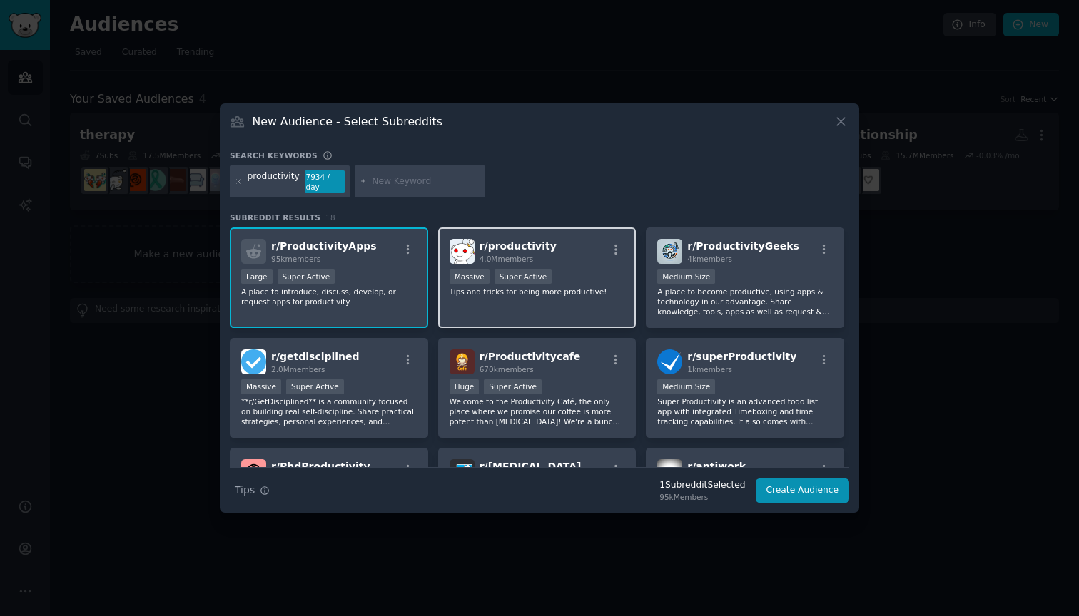
click at [559, 297] on div "r/ productivity 4.0M members Massive Super Active Tips and tricks for being mor…" at bounding box center [537, 278] width 198 height 101
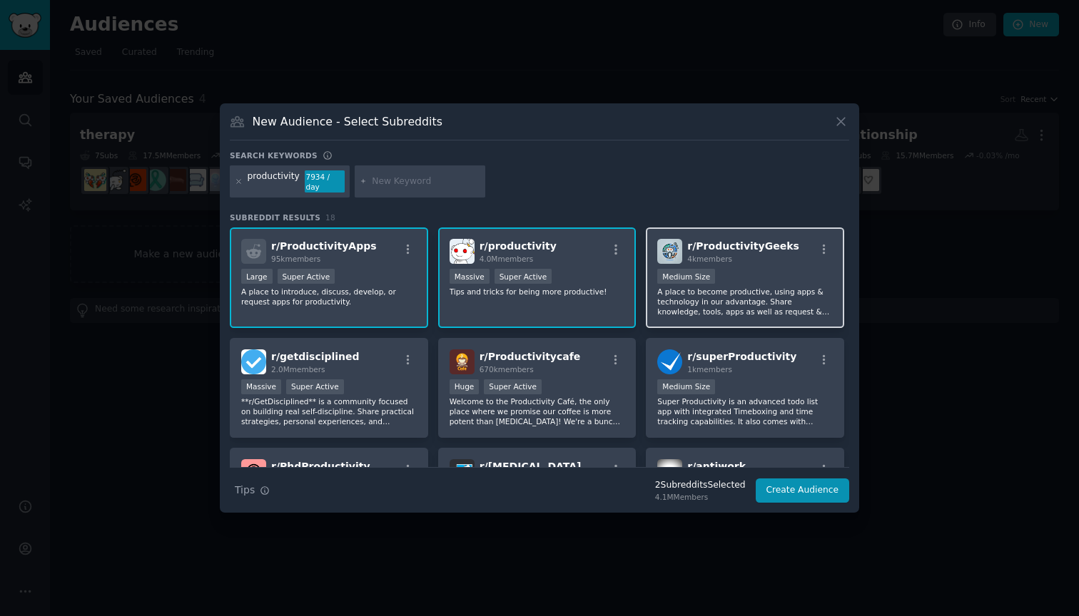
click at [767, 291] on p "A place to become productive, using apps & technology in our advantage. Share k…" at bounding box center [744, 302] width 175 height 30
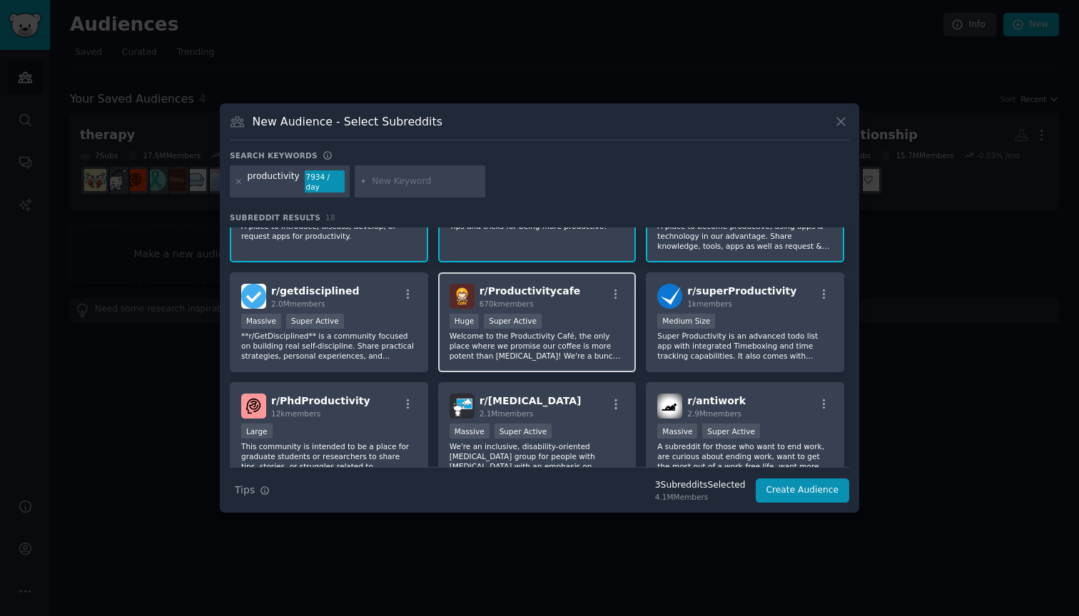
scroll to position [66, 0]
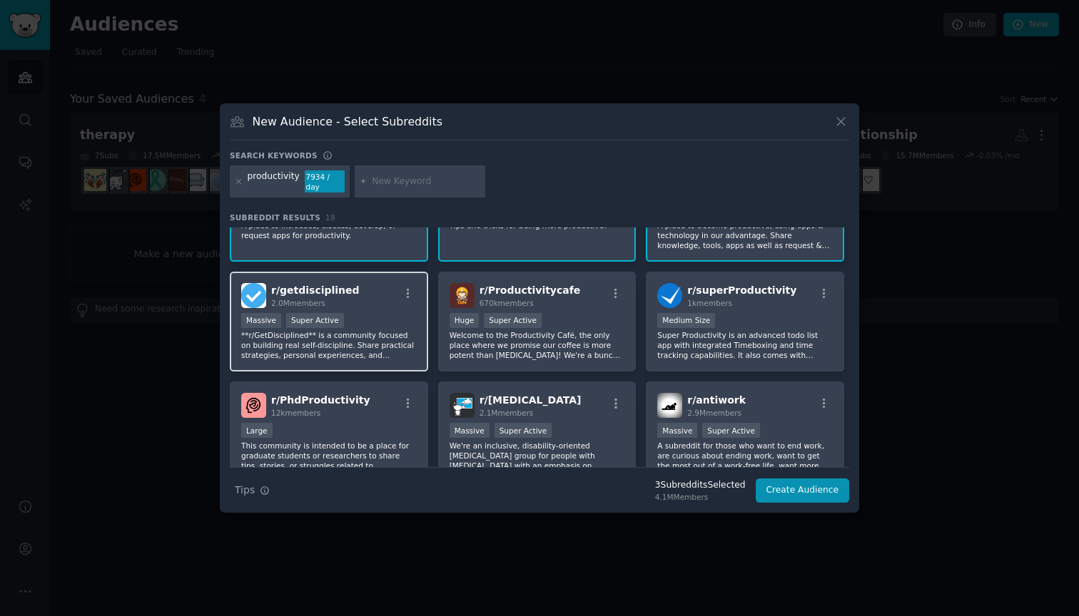
click at [360, 347] on p "**r/GetDisciplined** is a community focused on building real self-discipline. S…" at bounding box center [328, 345] width 175 height 30
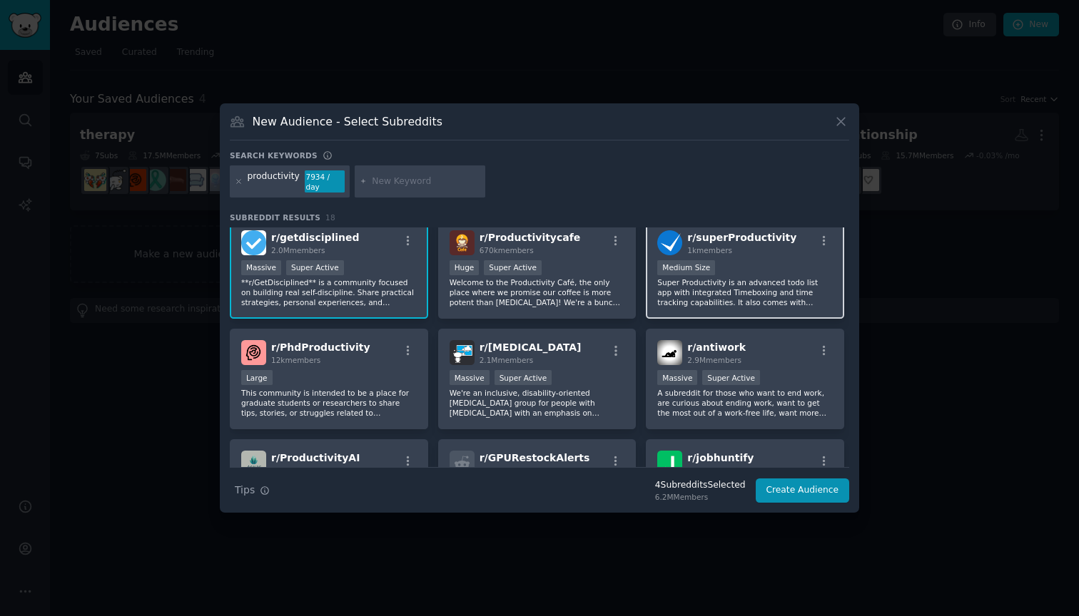
click at [762, 272] on div "Medium Size" at bounding box center [744, 269] width 175 height 18
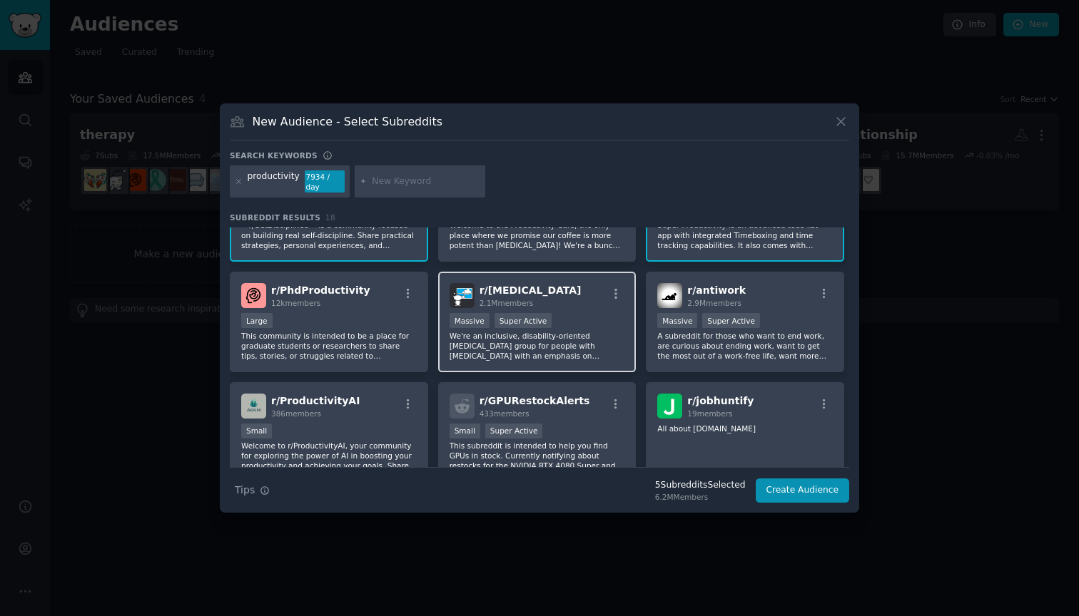
scroll to position [206, 0]
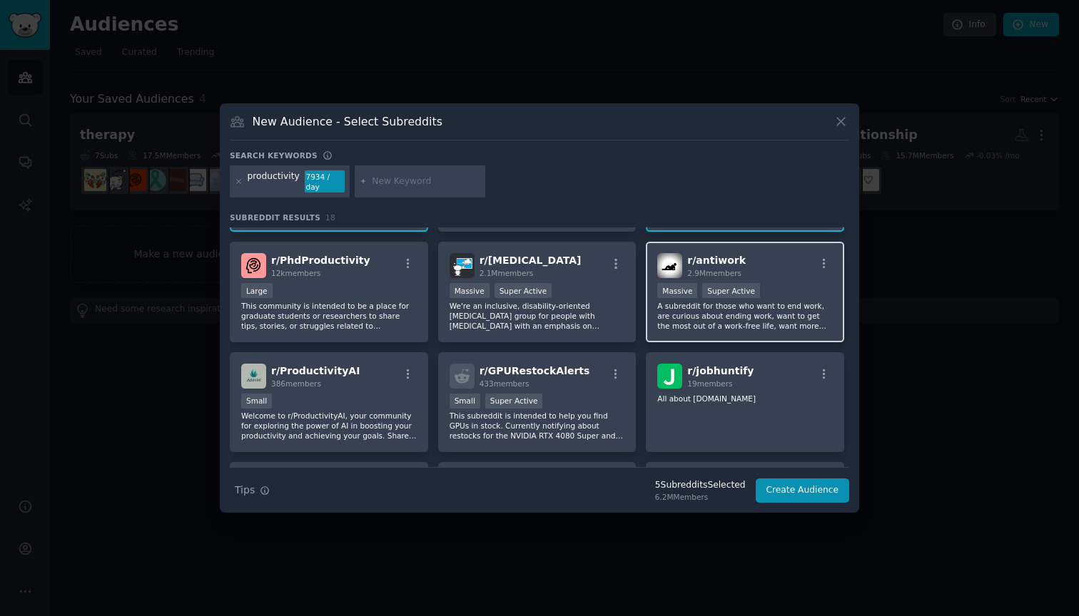
click at [715, 307] on p "A subreddit for those who want to end work, are curious about ending work, want…" at bounding box center [744, 316] width 175 height 30
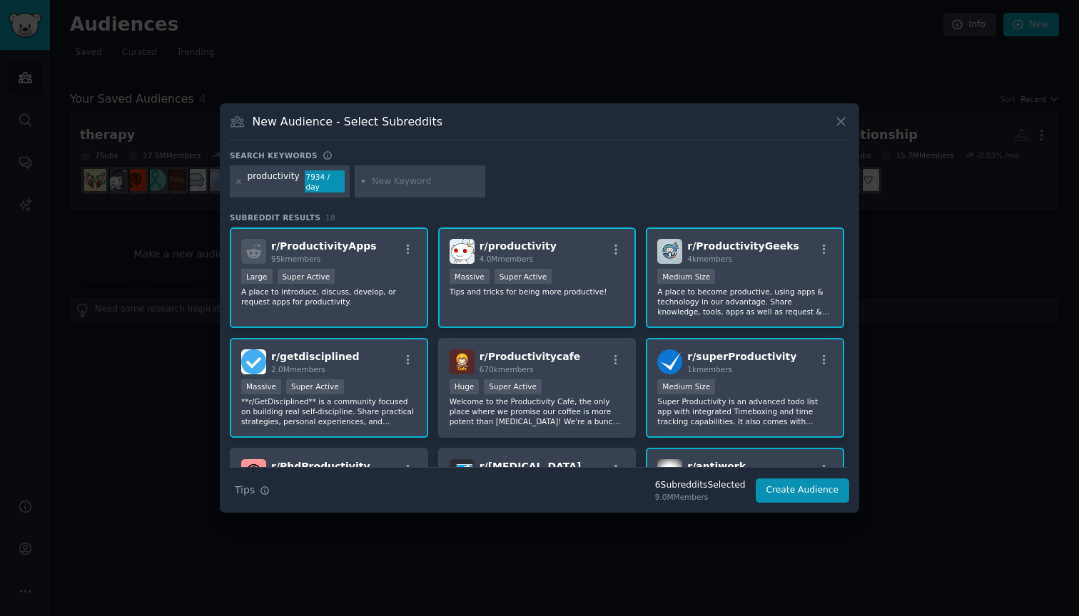
scroll to position [0, 0]
click at [818, 490] on button "Create Audience" at bounding box center [802, 491] width 94 height 24
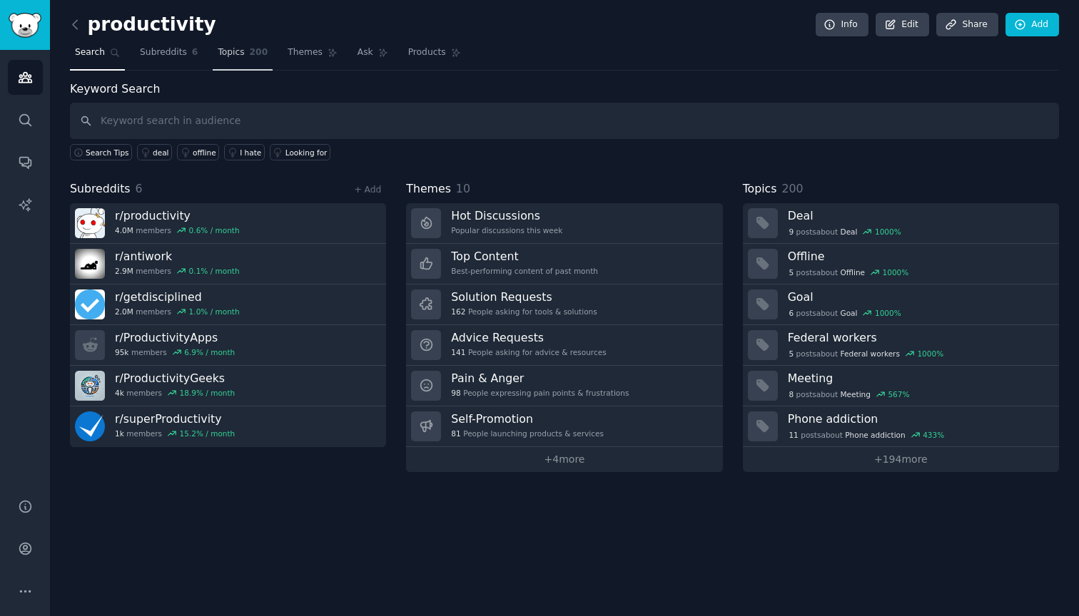
click at [225, 56] on span "Topics" at bounding box center [231, 52] width 26 height 13
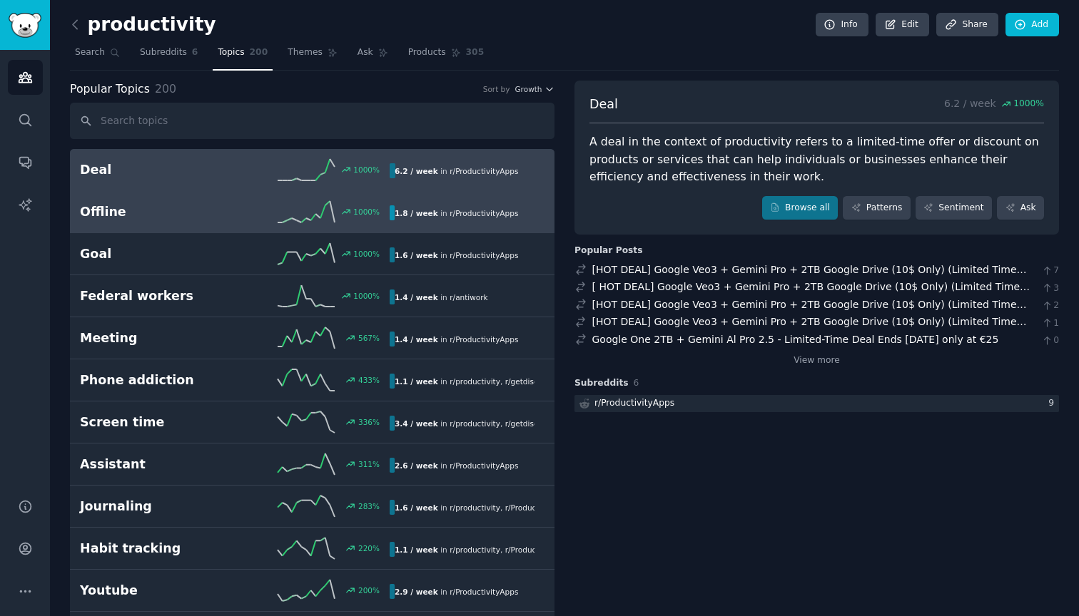
click at [265, 213] on div "1000 %" at bounding box center [312, 211] width 155 height 21
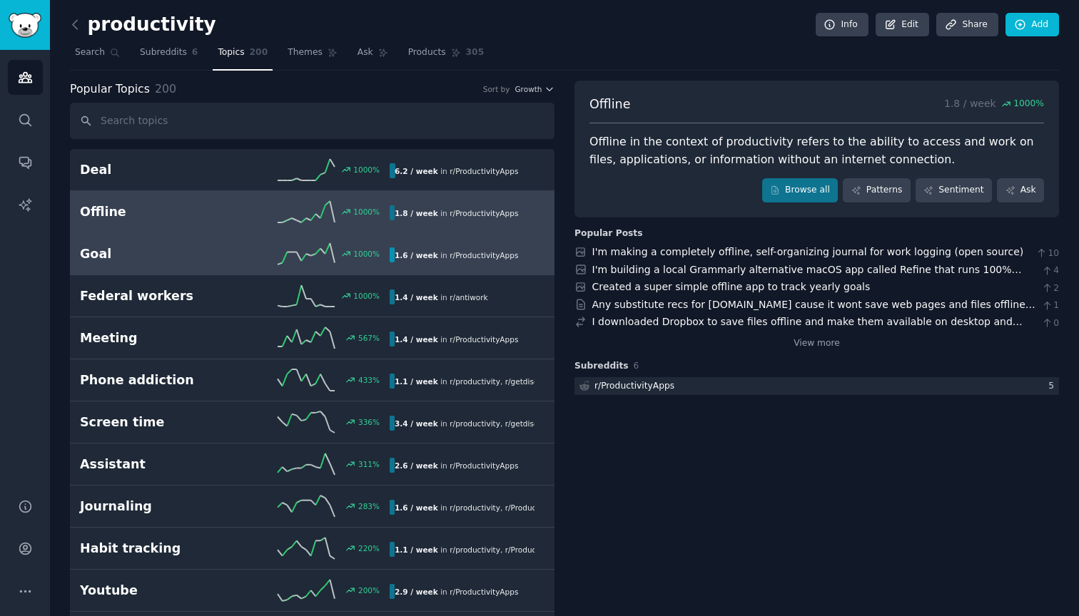
click at [204, 262] on div "Goal 1000 % 1.6 / week in r/ ProductivityApps" at bounding box center [312, 253] width 464 height 21
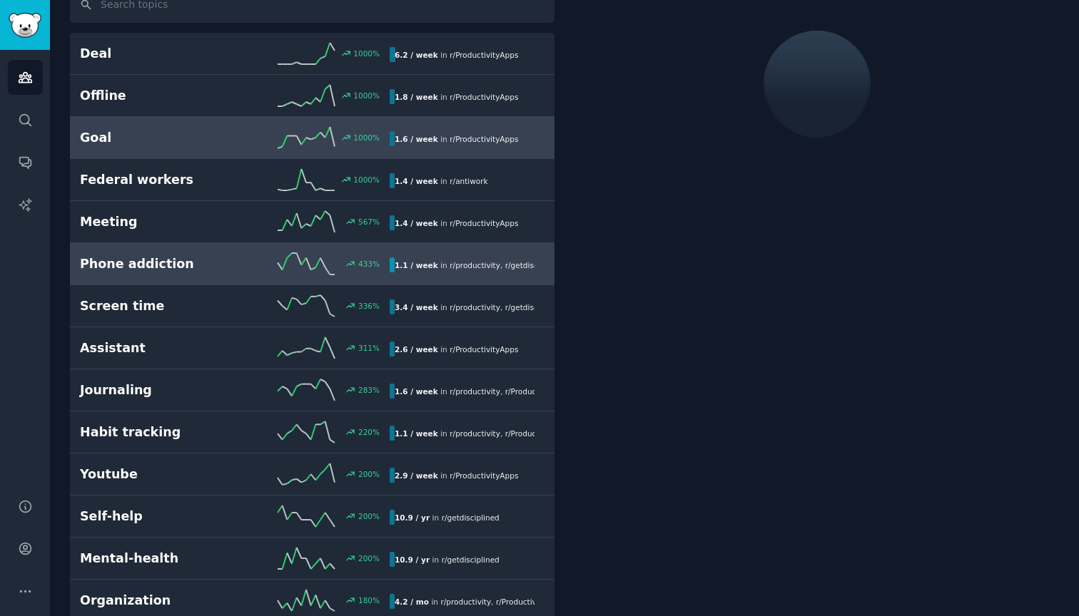
scroll to position [121, 0]
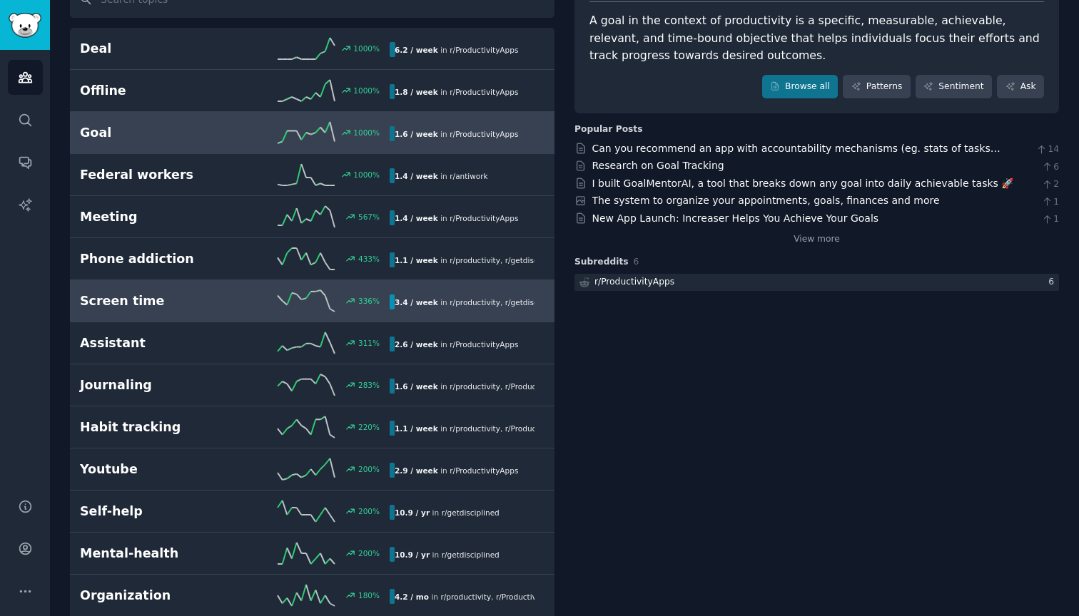
click at [215, 307] on h2 "Screen time" at bounding box center [157, 301] width 155 height 18
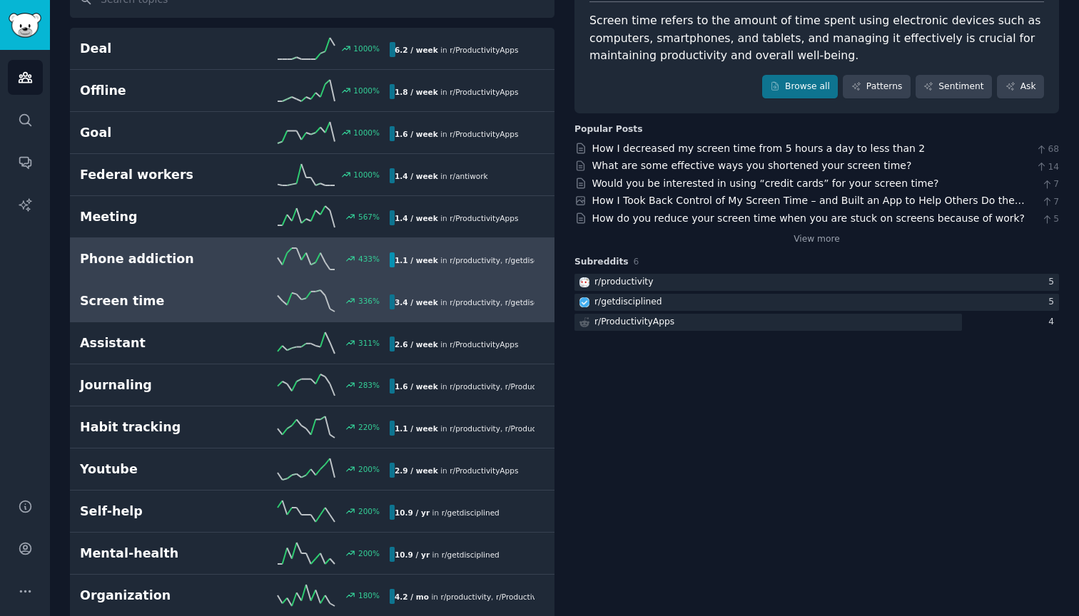
click at [220, 266] on h2 "Phone addiction" at bounding box center [157, 259] width 155 height 18
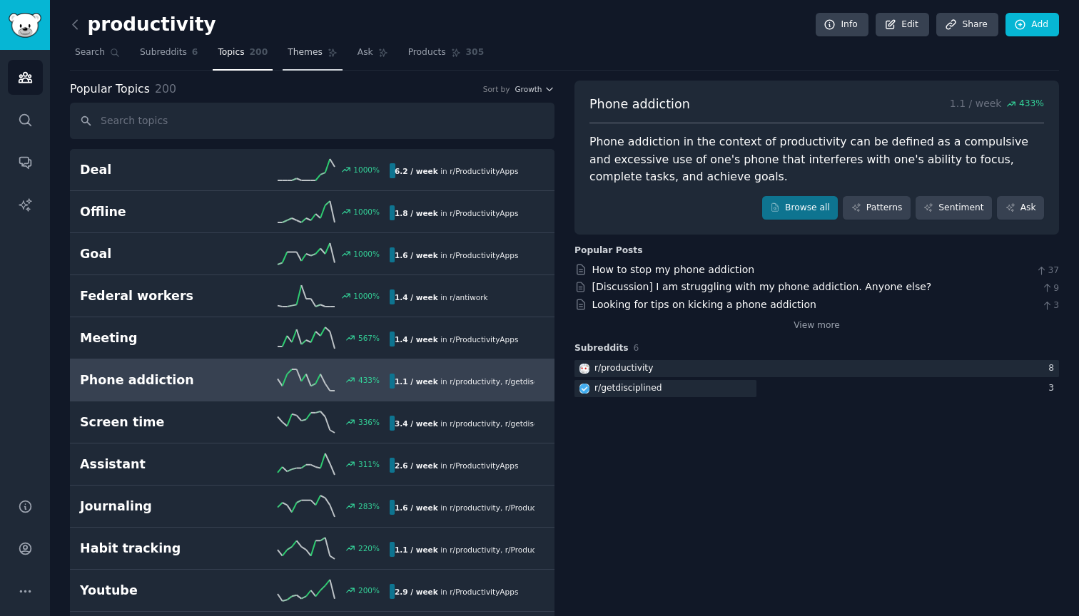
click at [313, 58] on span "Themes" at bounding box center [304, 52] width 35 height 13
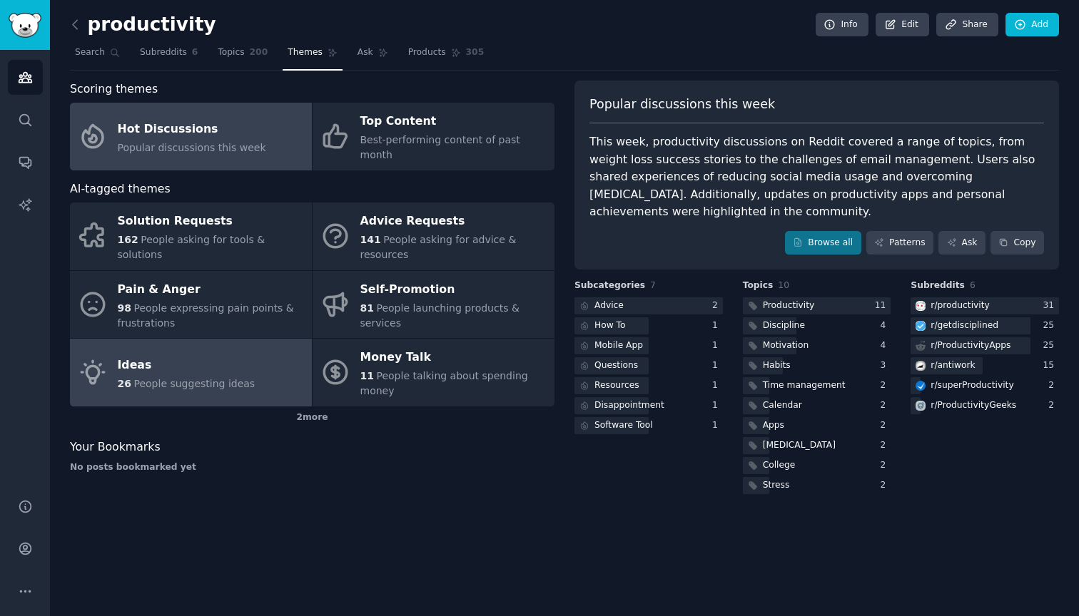
click at [272, 339] on link "Ideas 26 People suggesting ideas" at bounding box center [191, 373] width 242 height 68
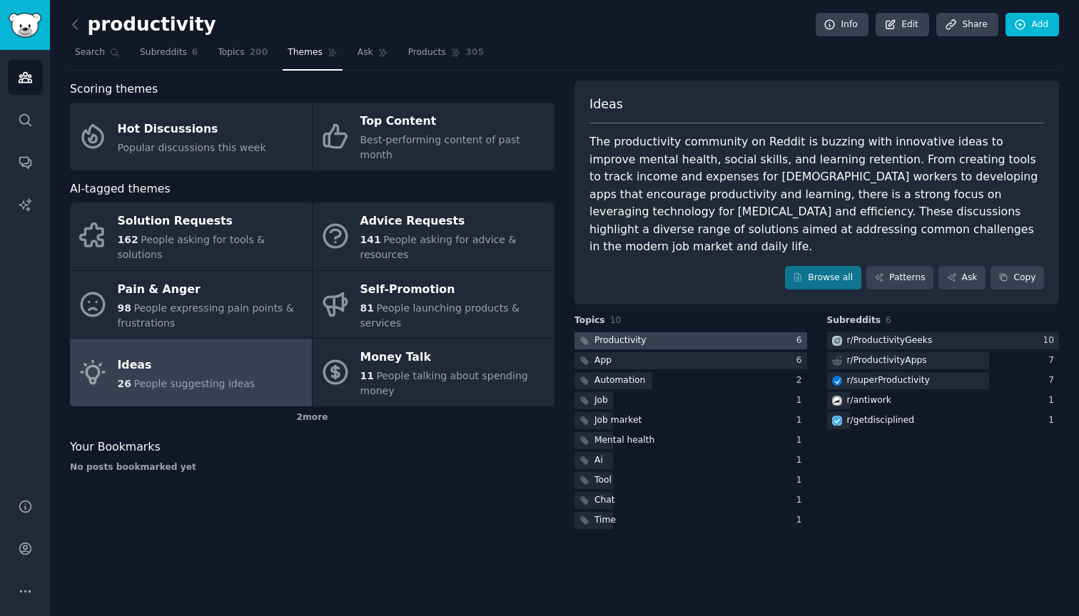
click at [618, 335] on div "Productivity" at bounding box center [620, 341] width 52 height 13
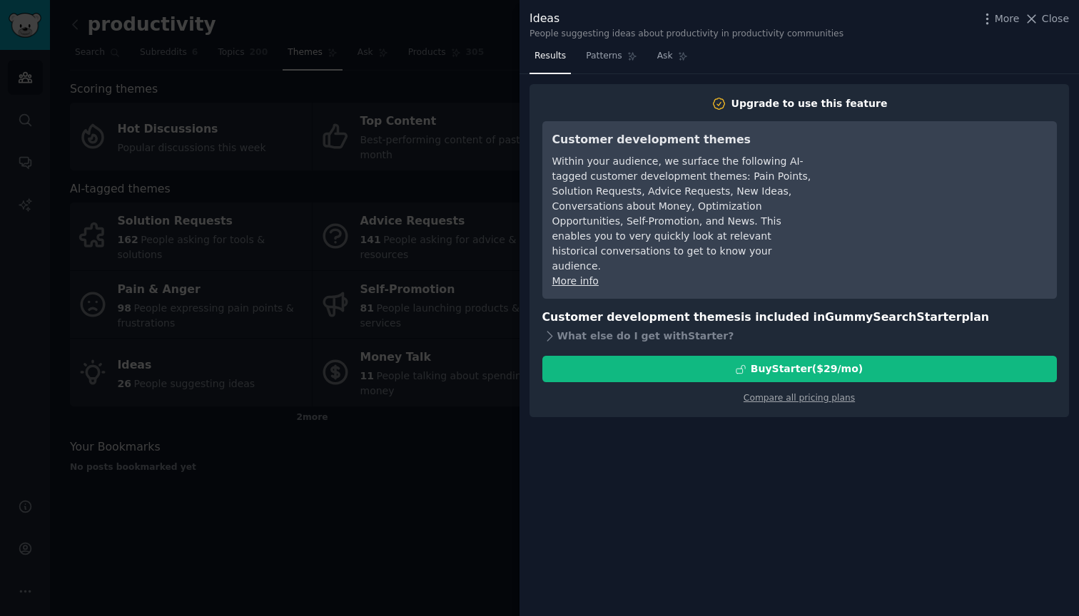
click at [436, 423] on div at bounding box center [539, 308] width 1079 height 616
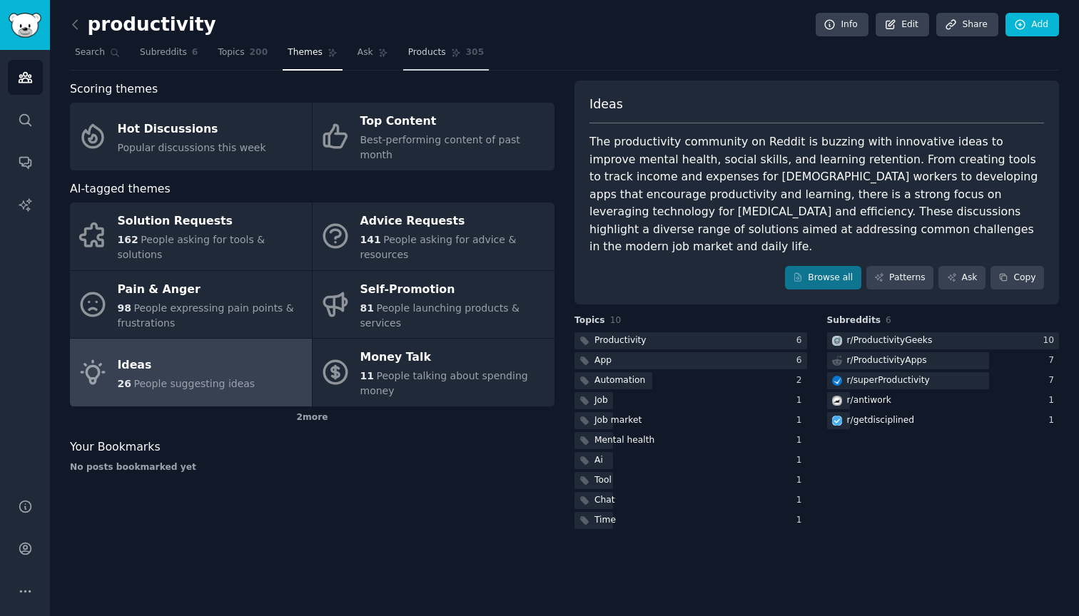
click at [446, 41] on link "Products 305" at bounding box center [446, 55] width 86 height 29
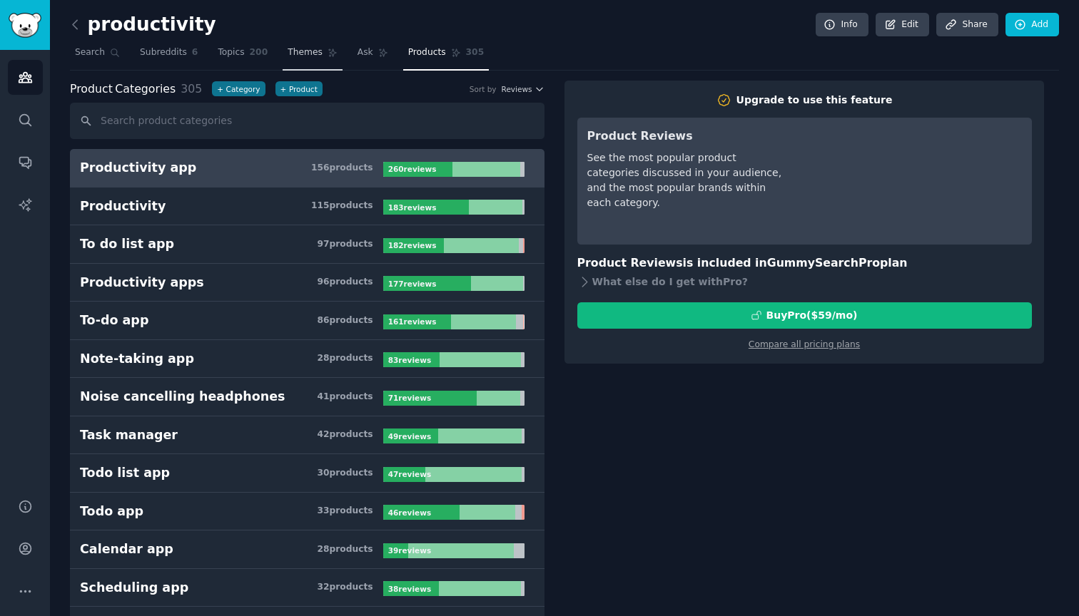
click at [300, 48] on span "Themes" at bounding box center [304, 52] width 35 height 13
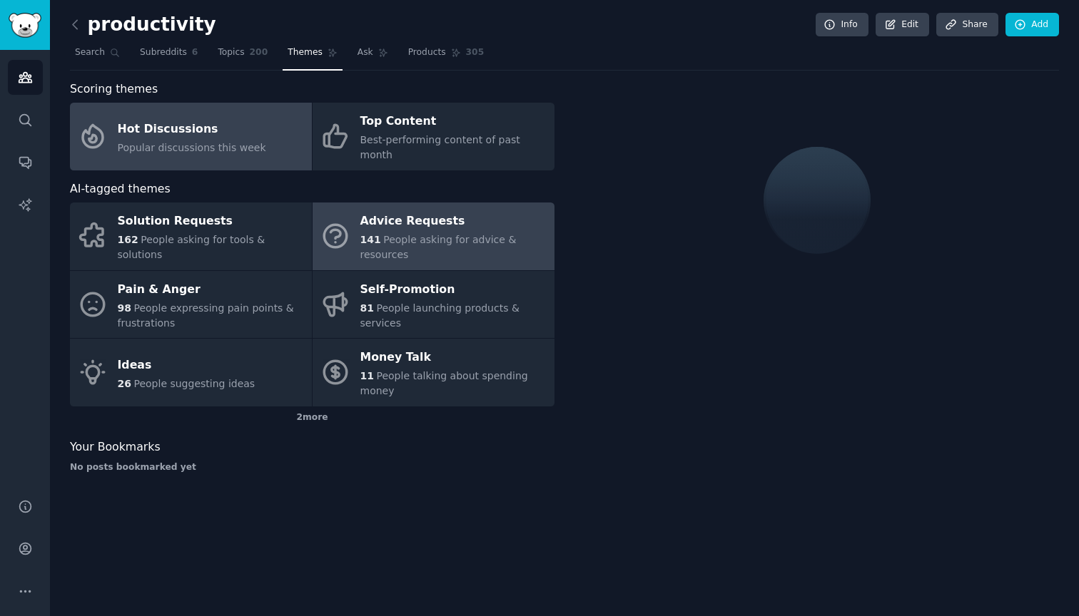
click at [404, 234] on span "People asking for advice & resources" at bounding box center [438, 247] width 156 height 26
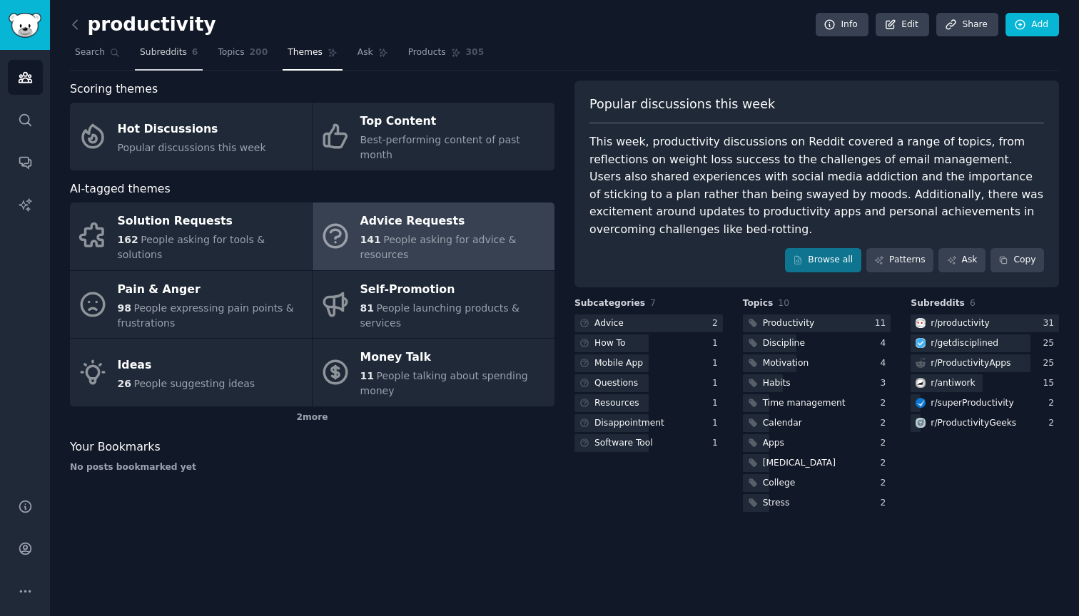
click at [175, 49] on span "Subreddits" at bounding box center [163, 52] width 47 height 13
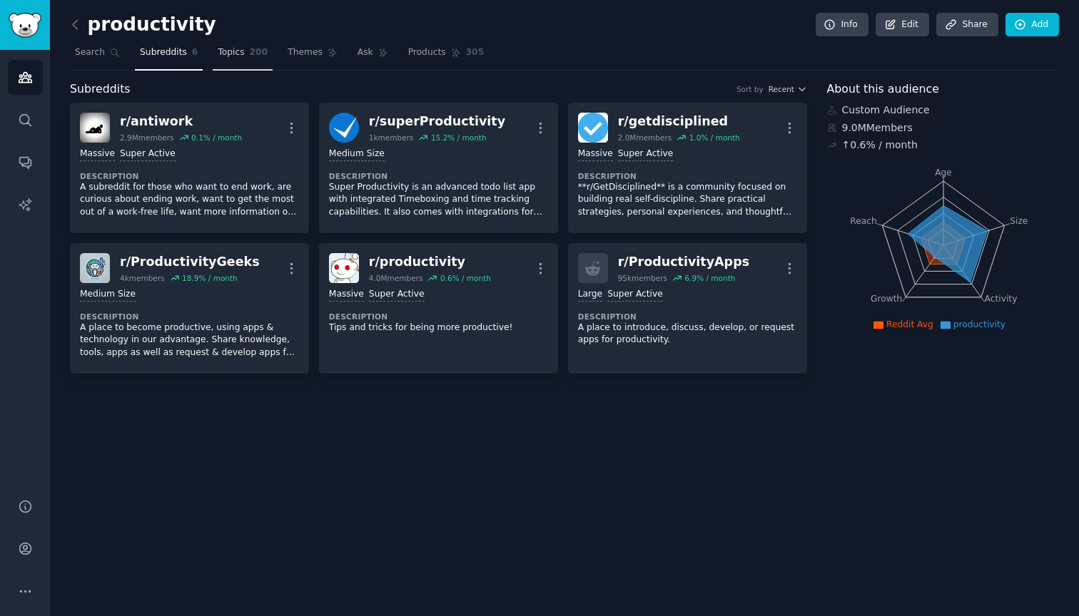
click at [253, 51] on span "200" at bounding box center [259, 52] width 19 height 13
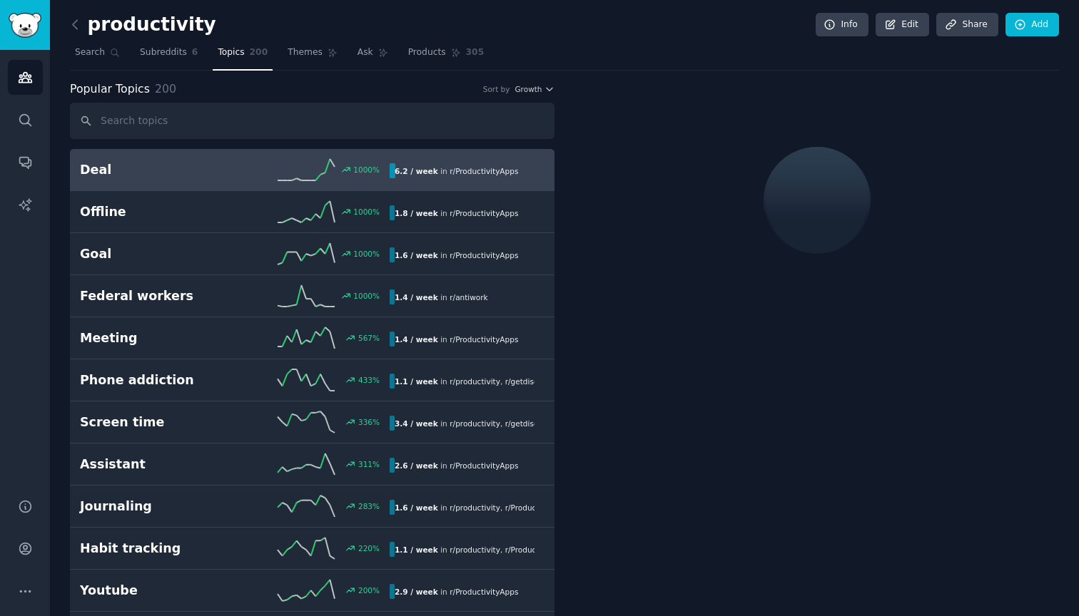
click at [213, 172] on h2 "Deal" at bounding box center [157, 170] width 155 height 18
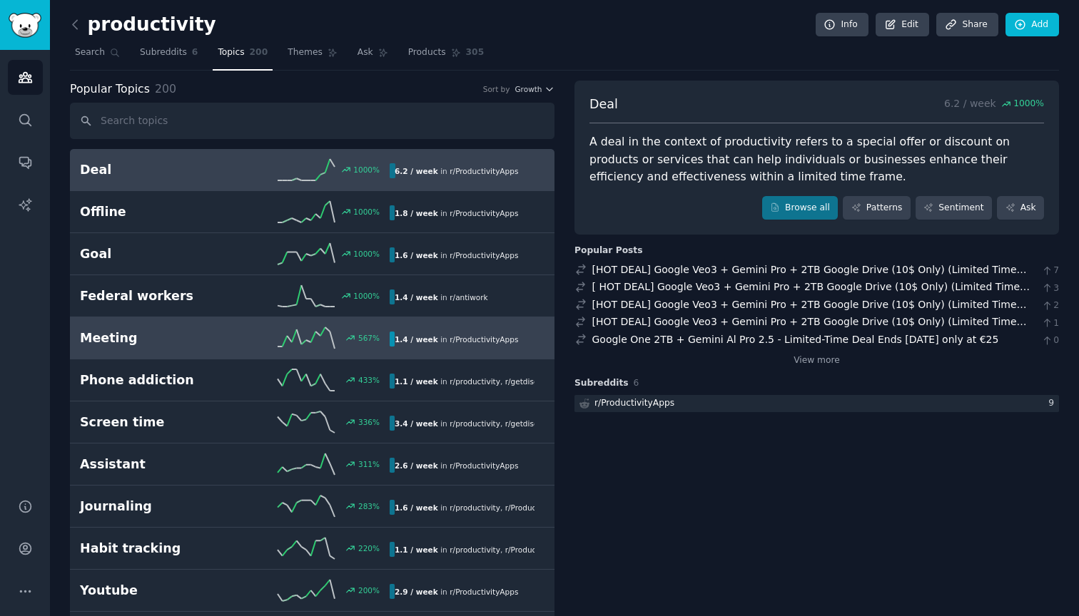
click at [195, 328] on div "Meeting 567 % 1.4 / week in r/ ProductivityApps" at bounding box center [312, 337] width 464 height 21
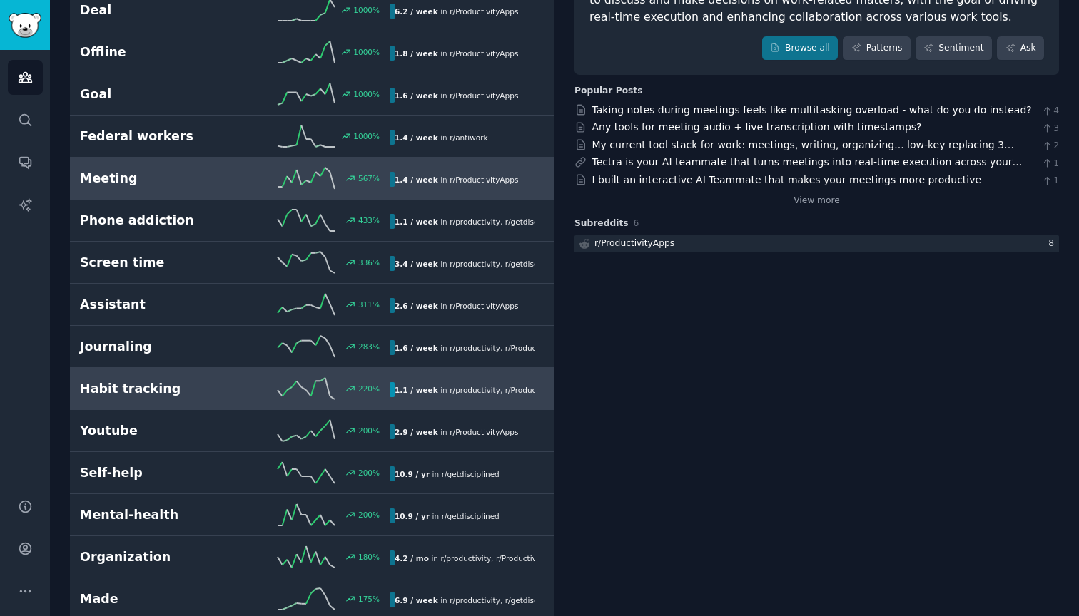
scroll to position [160, 0]
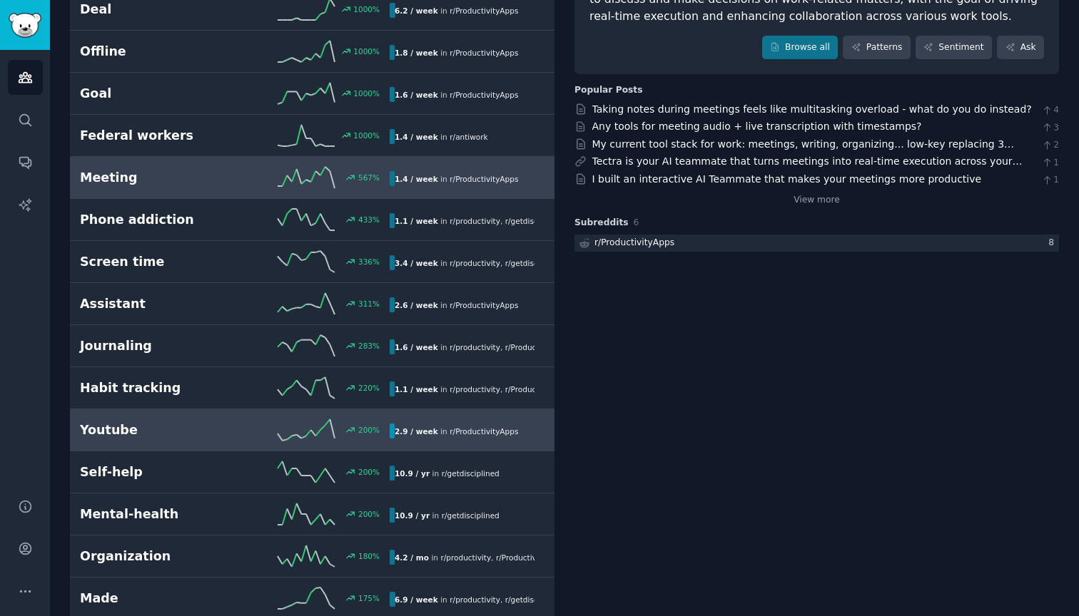
click at [205, 422] on h2 "Youtube" at bounding box center [157, 431] width 155 height 18
